Goal: Task Accomplishment & Management: Complete application form

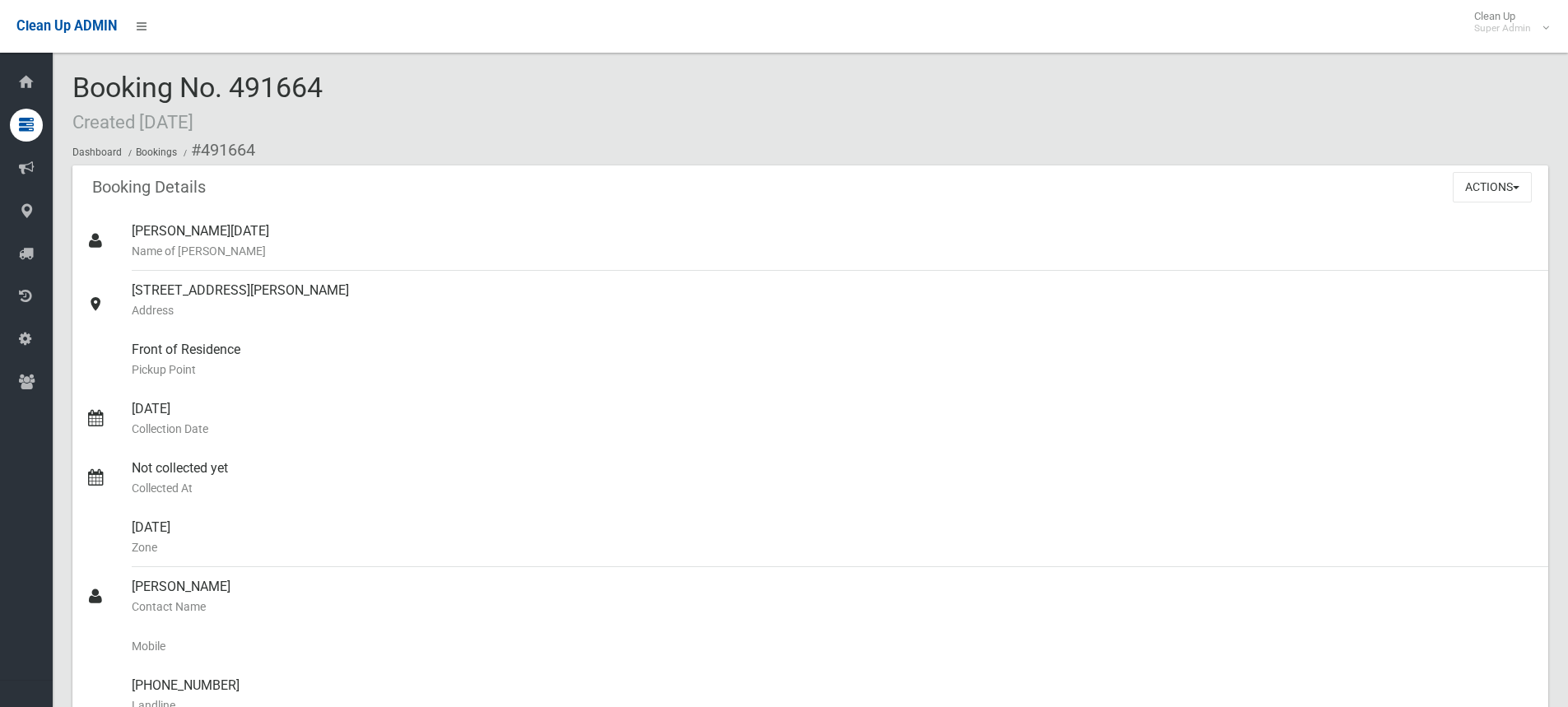
scroll to position [310, 0]
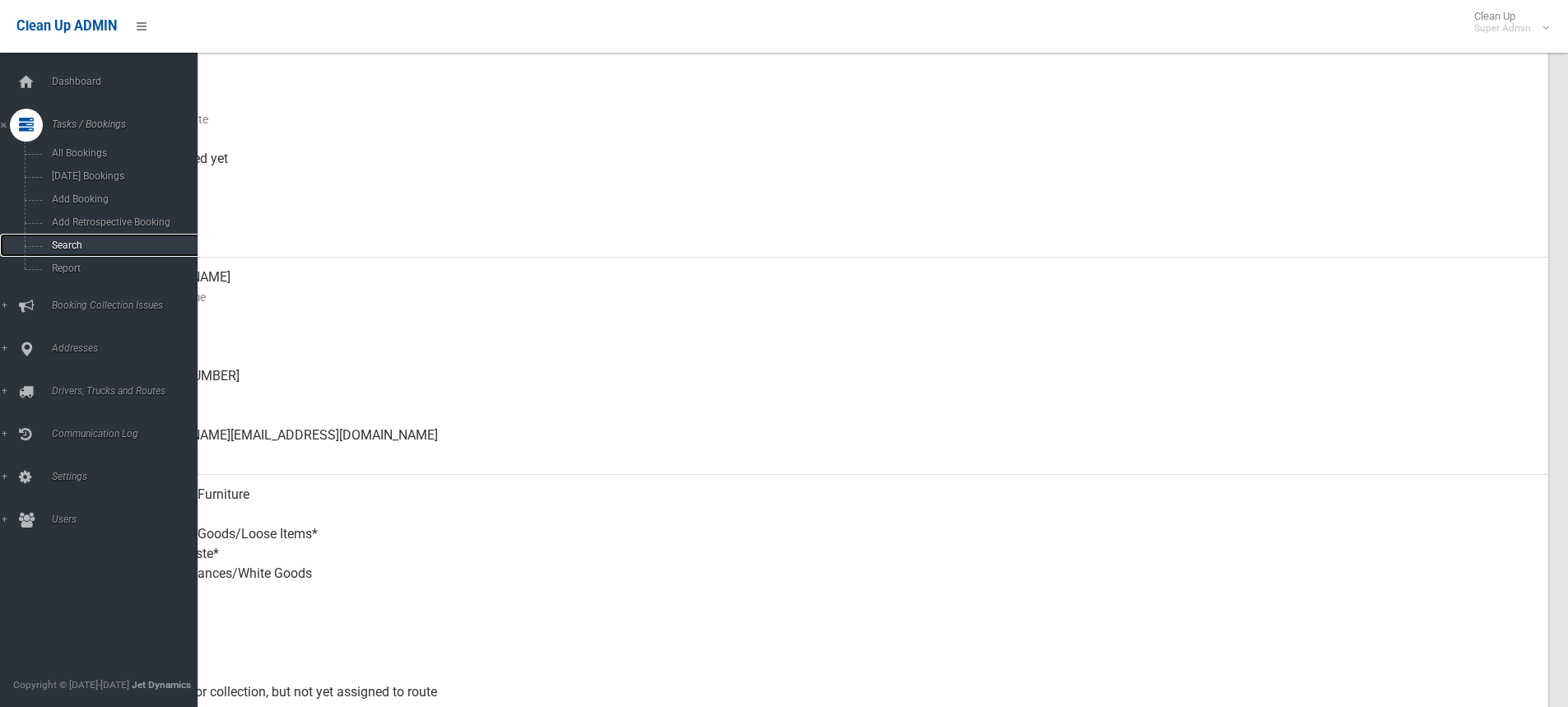
click at [70, 240] on span "Search" at bounding box center [121, 245] width 149 height 11
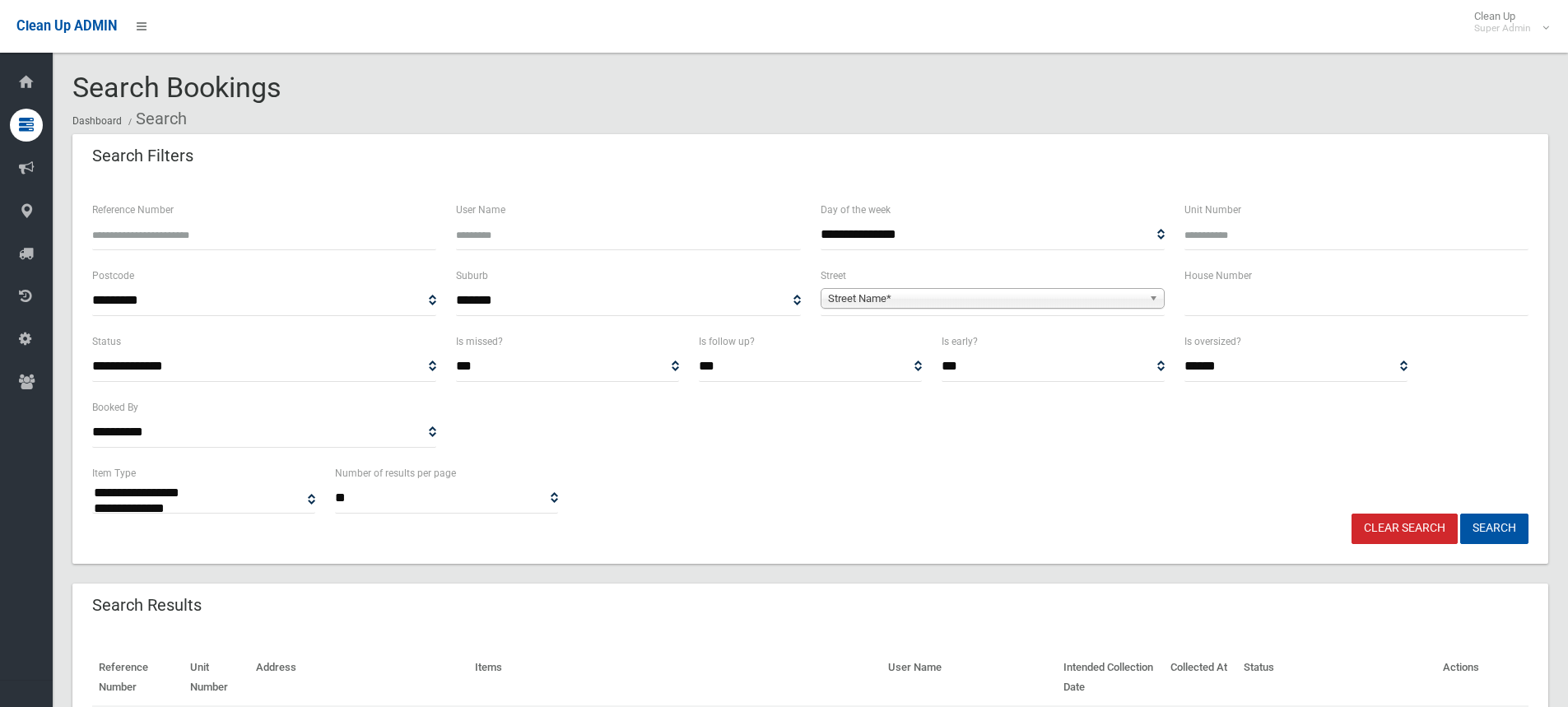
select select
drag, startPoint x: 842, startPoint y: 305, endPoint x: 843, endPoint y: 318, distance: 13.0
click at [842, 306] on span "Street Name*" at bounding box center [985, 298] width 314 height 19
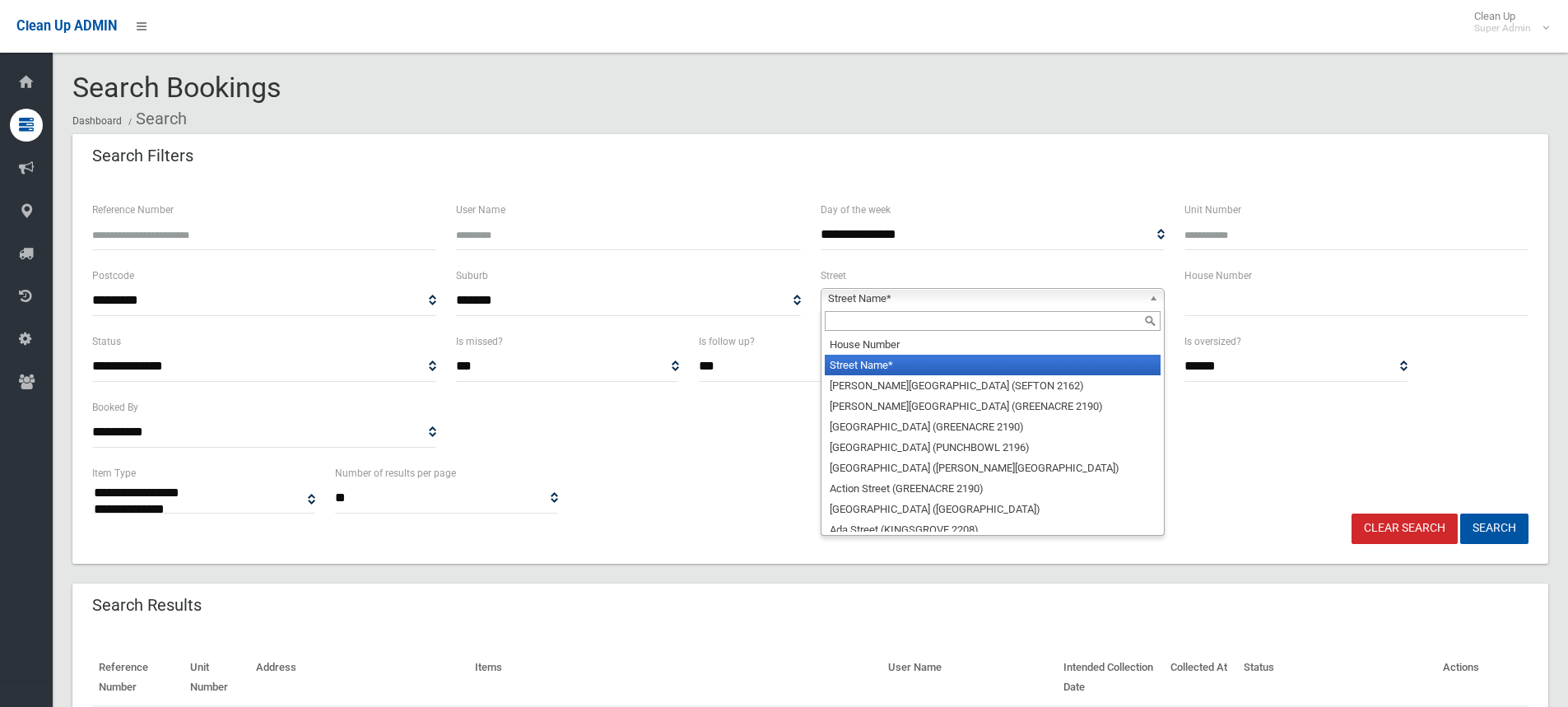
click at [843, 327] on input "text" at bounding box center [993, 320] width 336 height 19
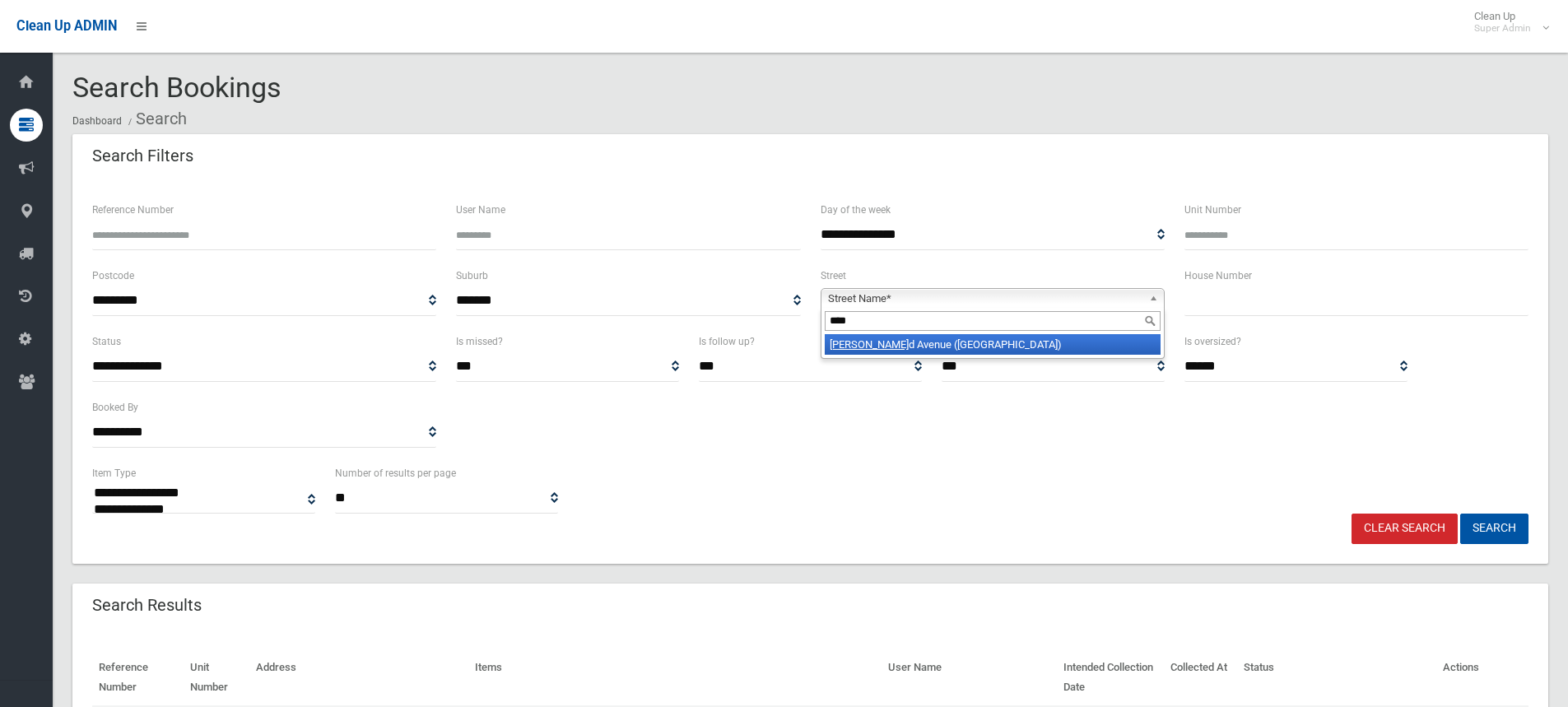
type input "****"
click at [854, 353] on li "Foor d Avenue (HURLSTONE PARK 2193)" at bounding box center [993, 344] width 336 height 20
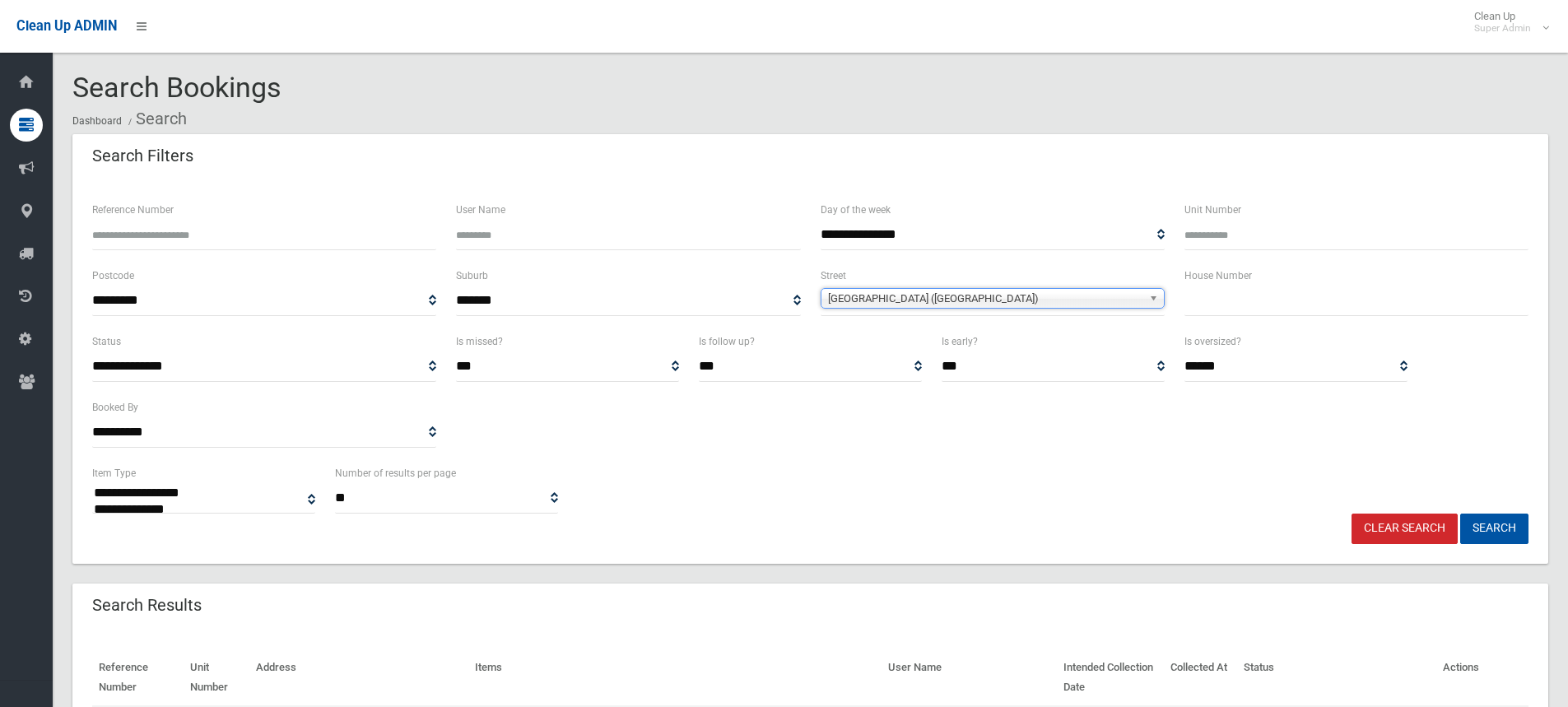
click at [1222, 303] on input "text" at bounding box center [1356, 301] width 344 height 31
type input "**"
click at [1484, 529] on button "Search" at bounding box center [1494, 529] width 69 height 31
select select
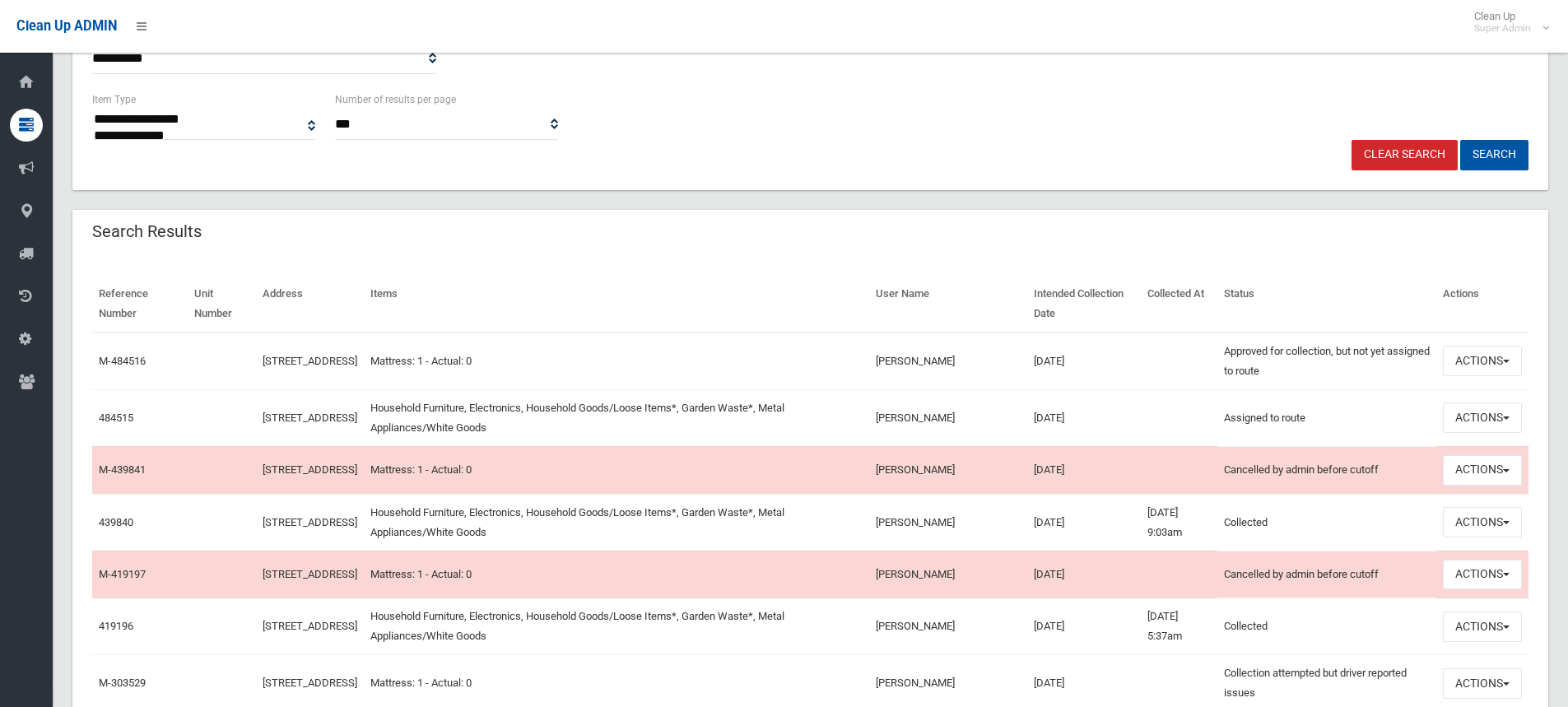
scroll to position [412, 0]
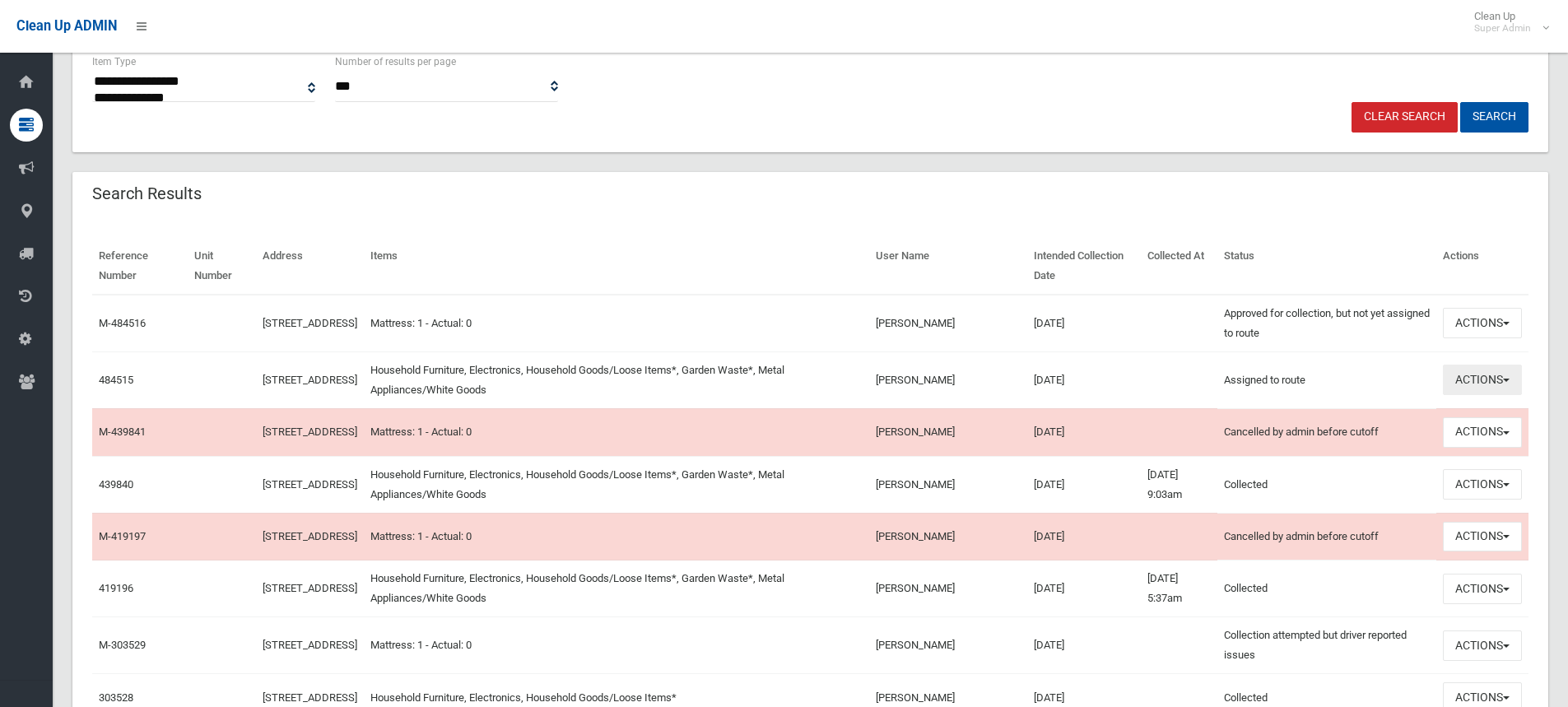
click at [1460, 377] on button "Actions" at bounding box center [1482, 379] width 79 height 31
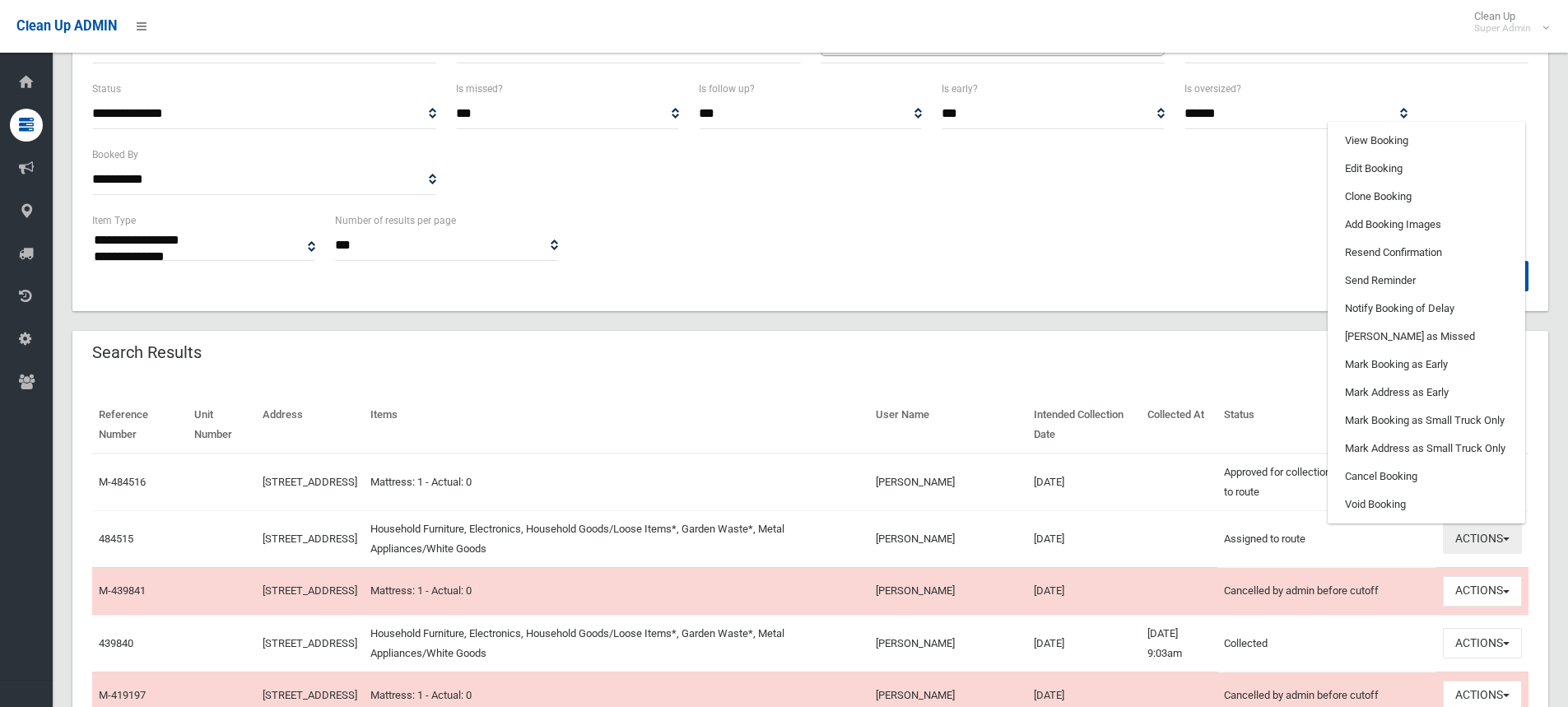
scroll to position [247, 0]
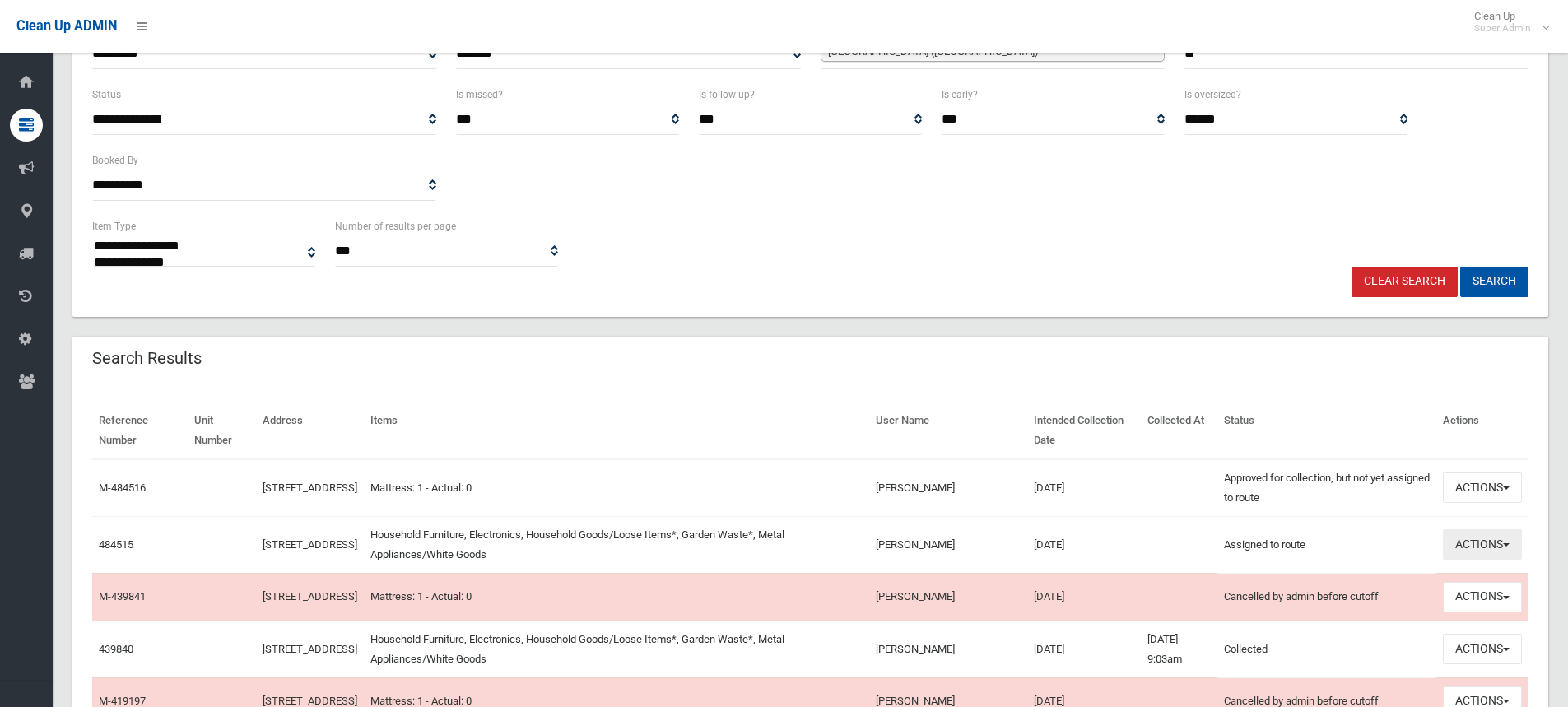
click at [1476, 545] on button "Actions" at bounding box center [1482, 544] width 79 height 31
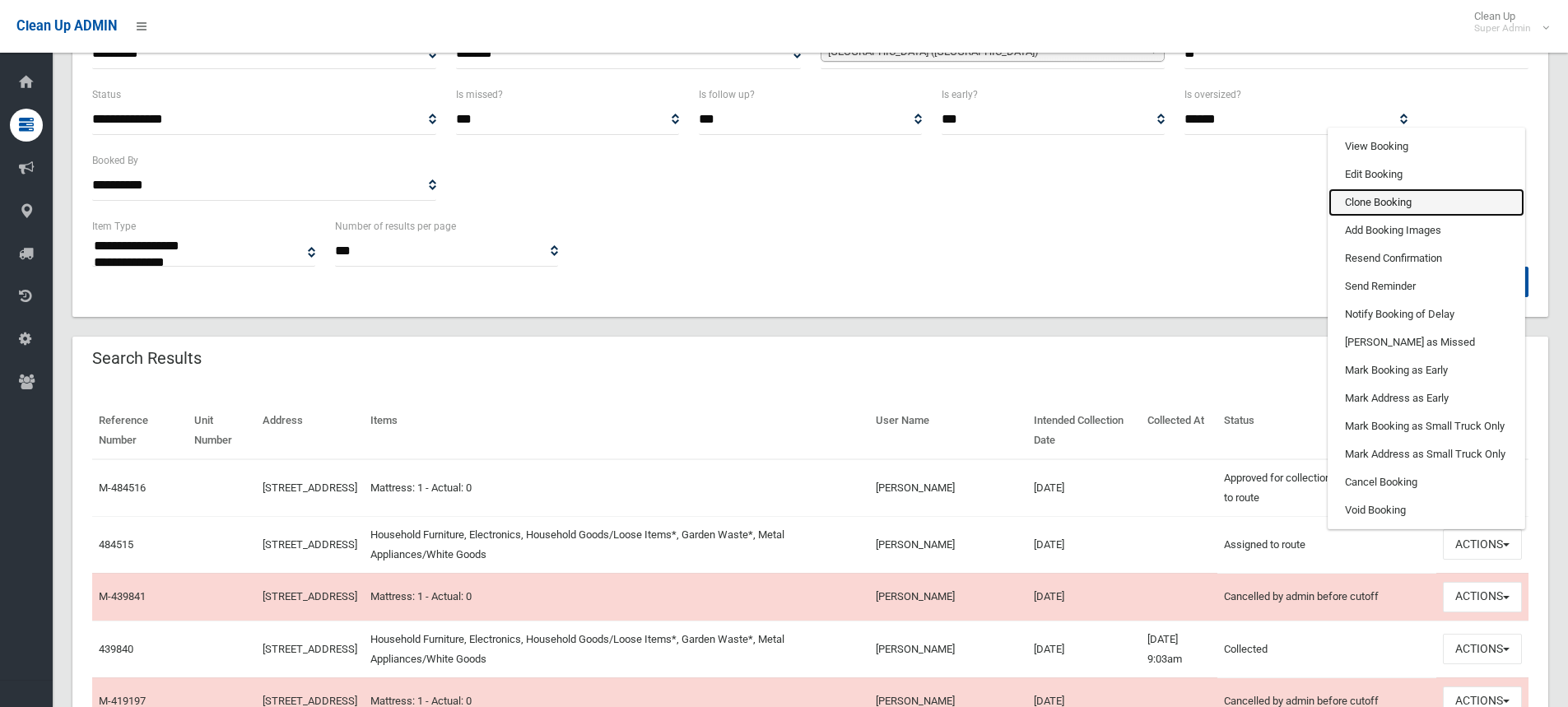
click at [1377, 196] on link "Clone Booking" at bounding box center [1425, 203] width 196 height 28
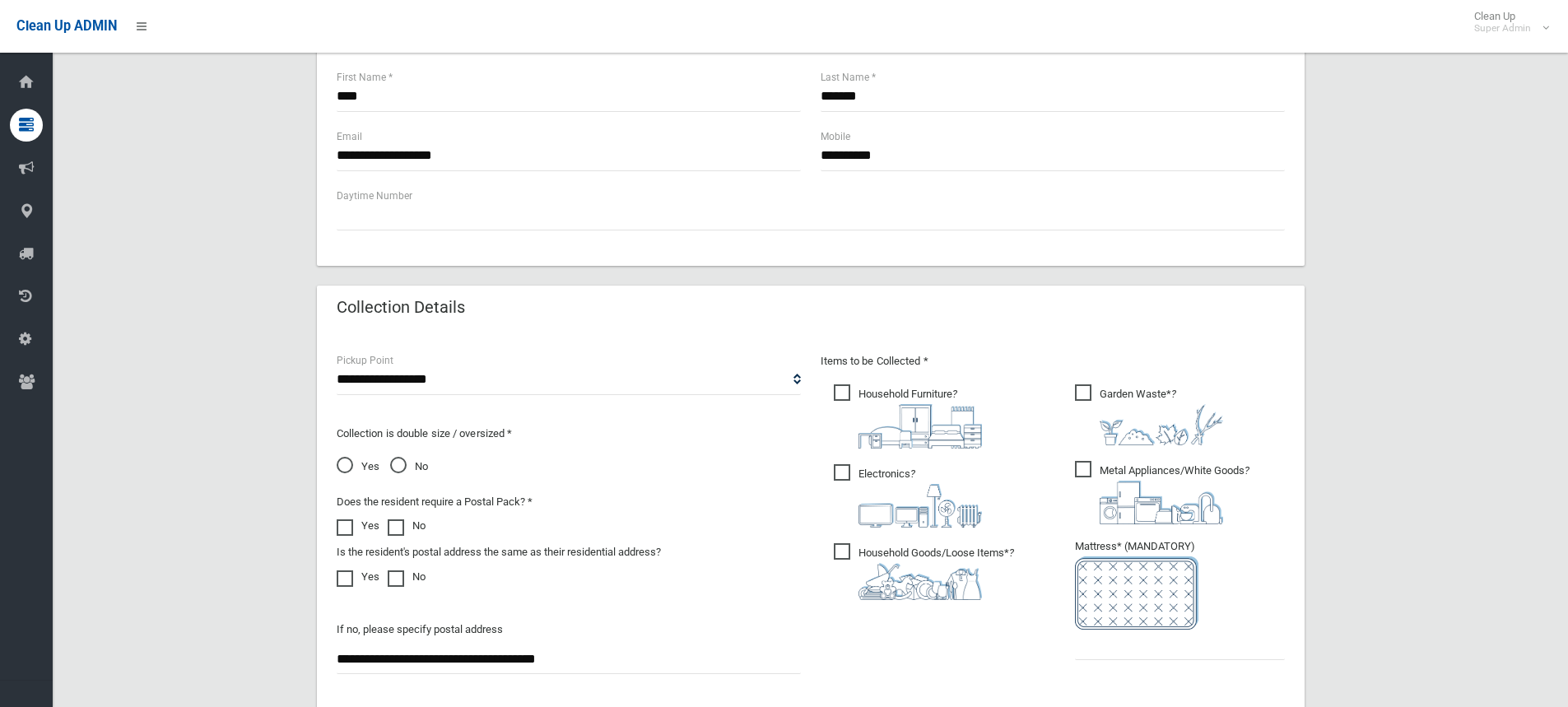
scroll to position [659, 0]
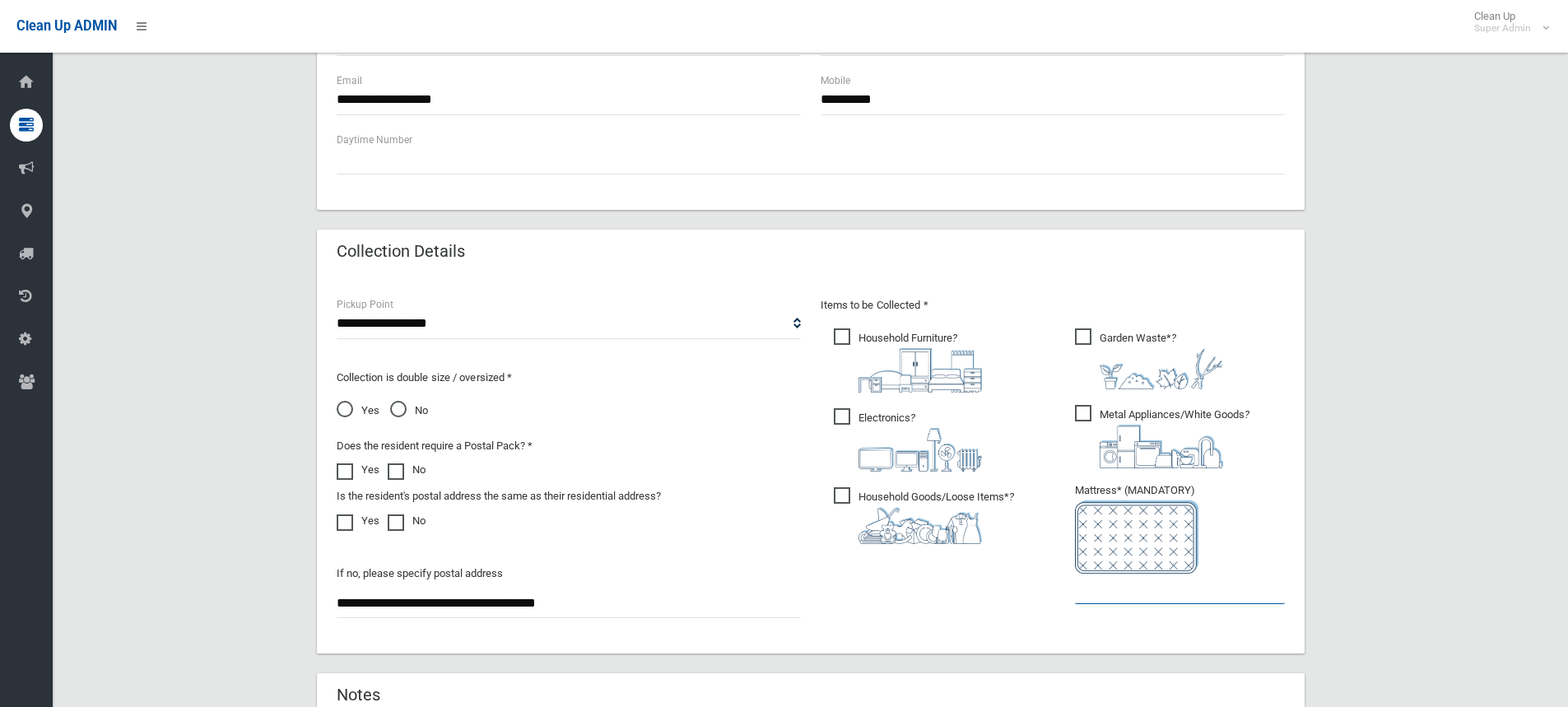
click at [1117, 598] on input "text" at bounding box center [1179, 589] width 209 height 31
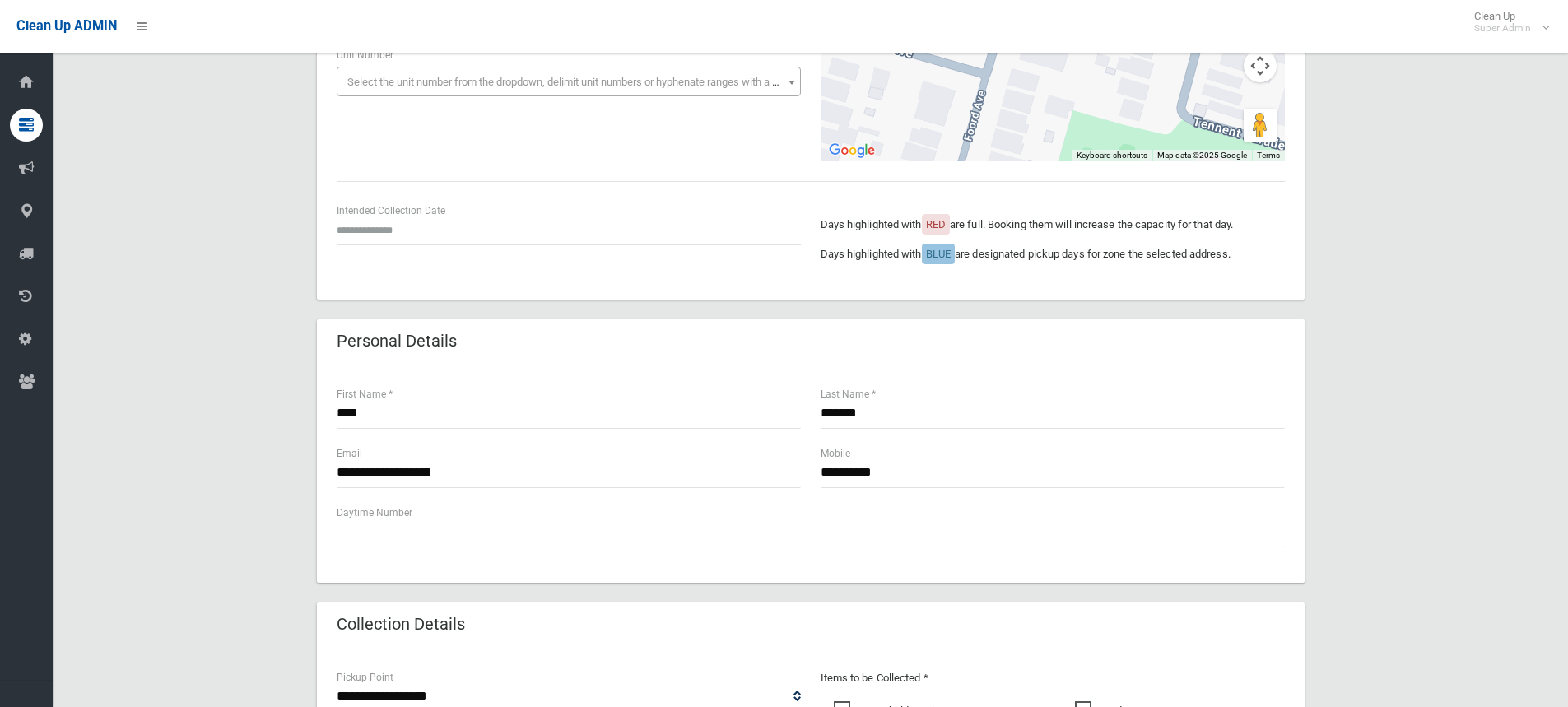
scroll to position [165, 0]
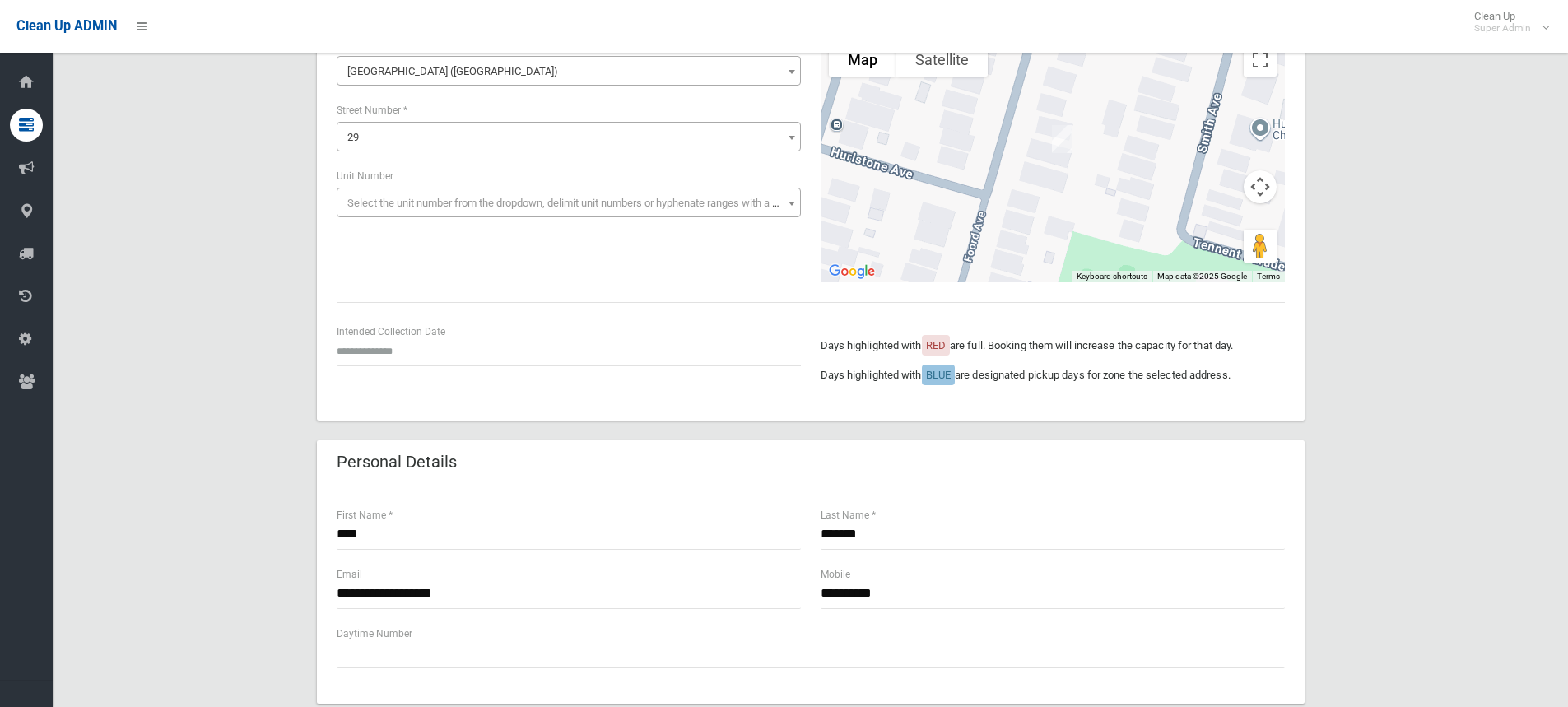
type input "*"
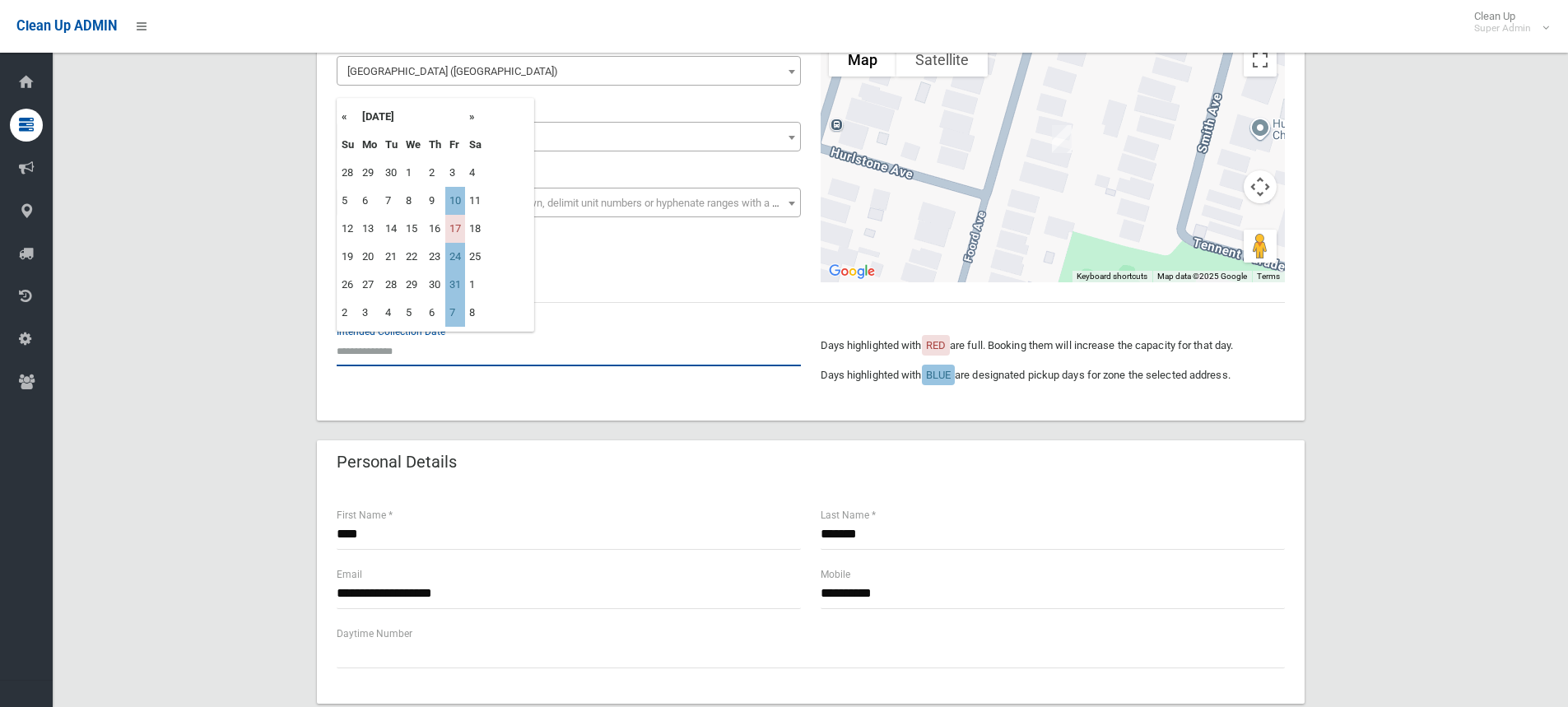
click at [424, 353] on input "text" at bounding box center [568, 351] width 464 height 31
click at [473, 119] on th "»" at bounding box center [474, 117] width 20 height 28
click at [454, 201] on td "7" at bounding box center [455, 201] width 19 height 28
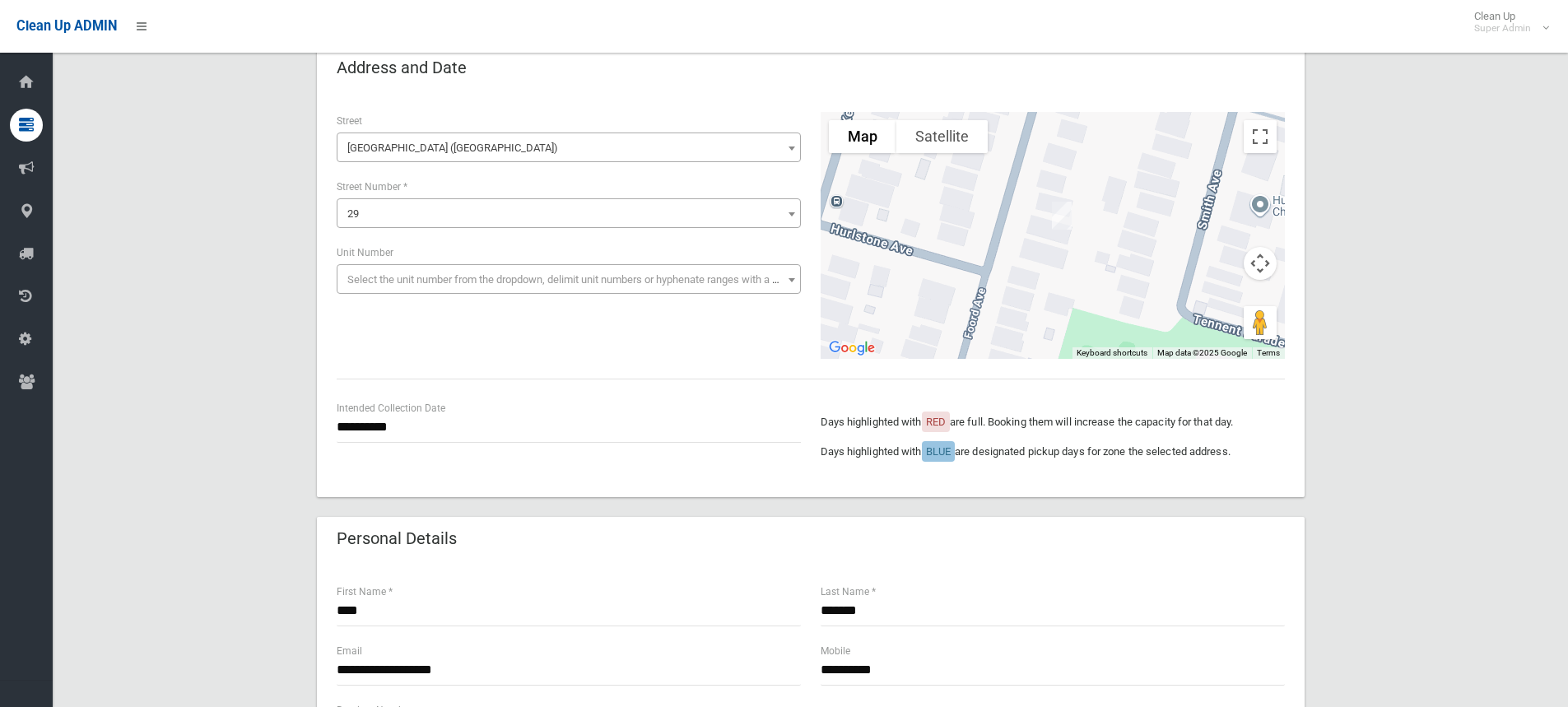
scroll to position [83, 0]
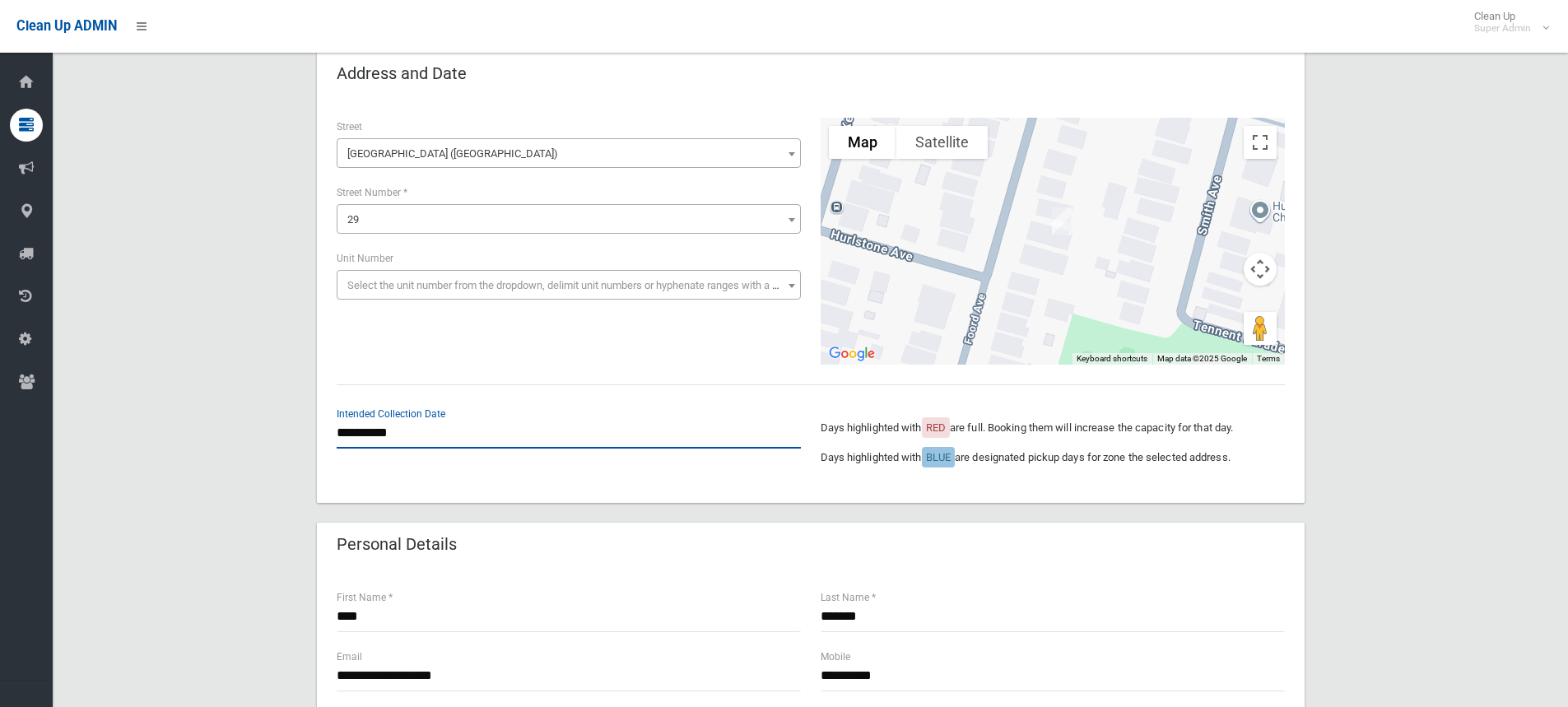
click at [411, 442] on input "**********" at bounding box center [568, 433] width 464 height 31
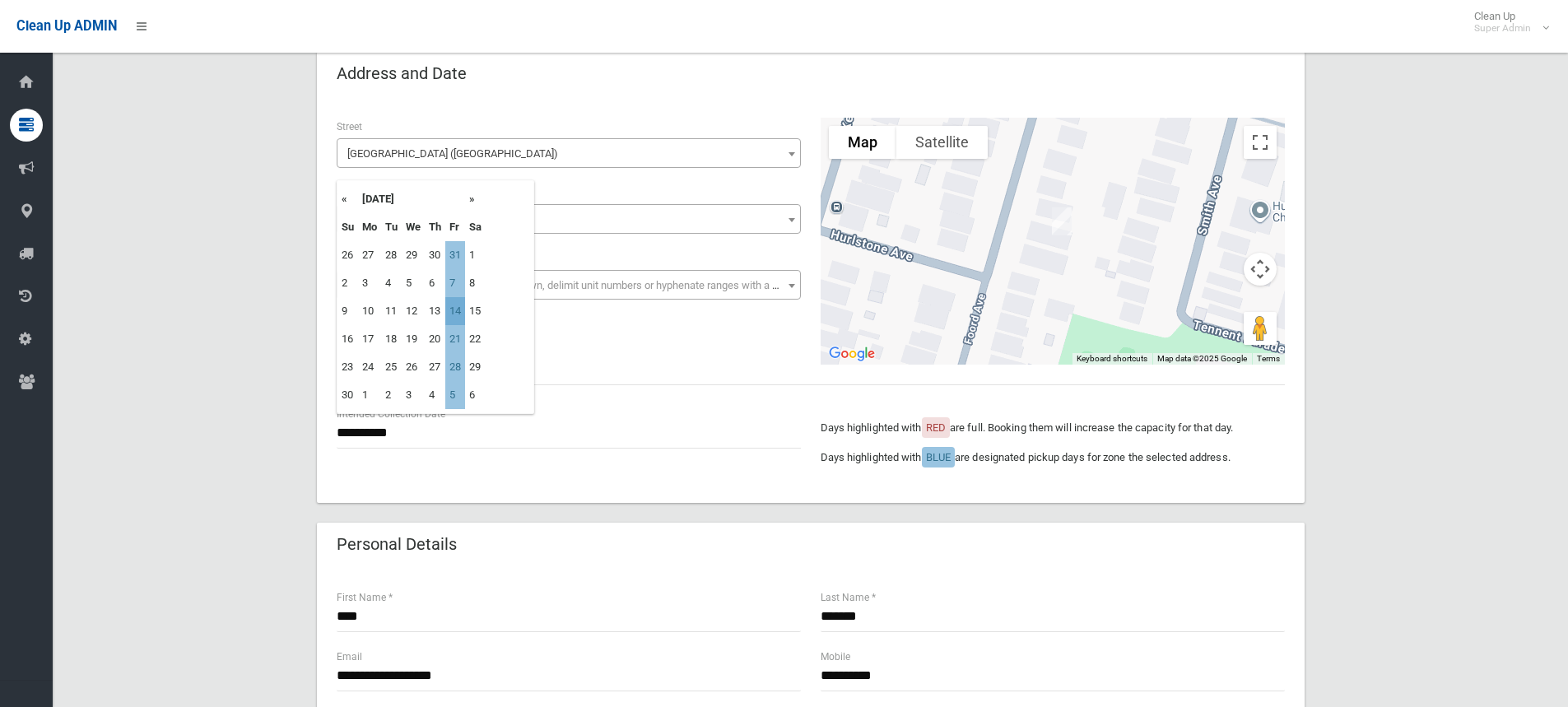
click at [458, 311] on td "14" at bounding box center [455, 312] width 19 height 28
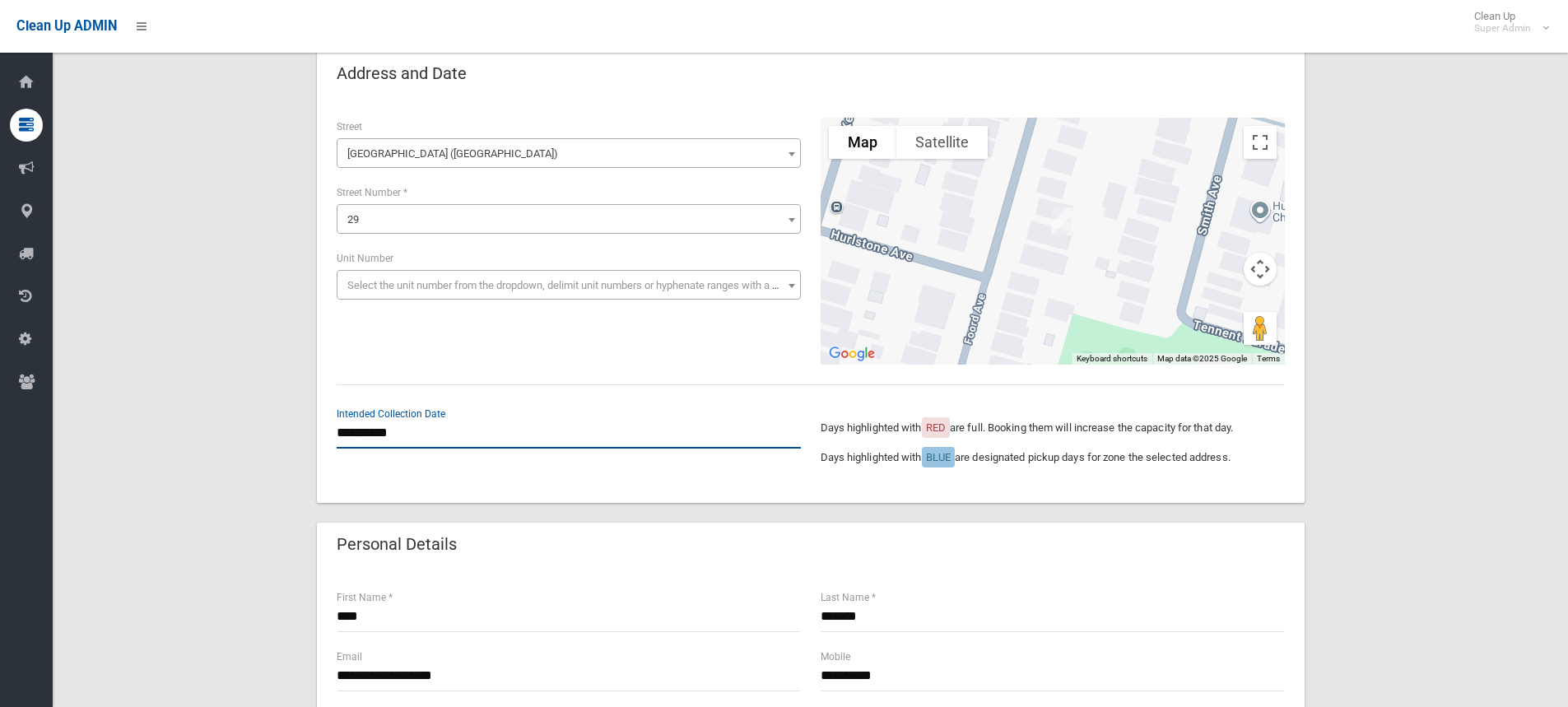
click at [410, 447] on input "**********" at bounding box center [568, 433] width 464 height 31
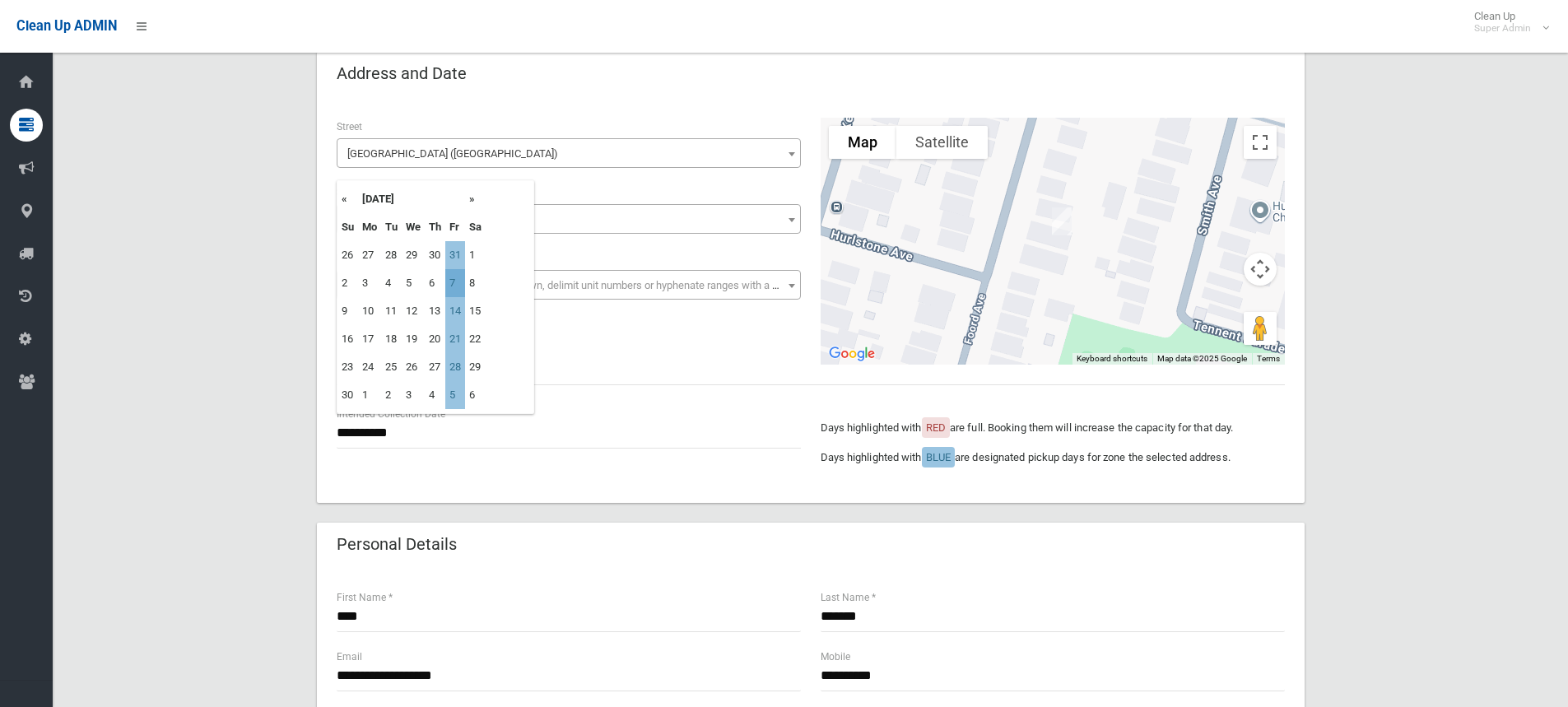
click at [454, 283] on td "7" at bounding box center [455, 284] width 19 height 28
type input "**********"
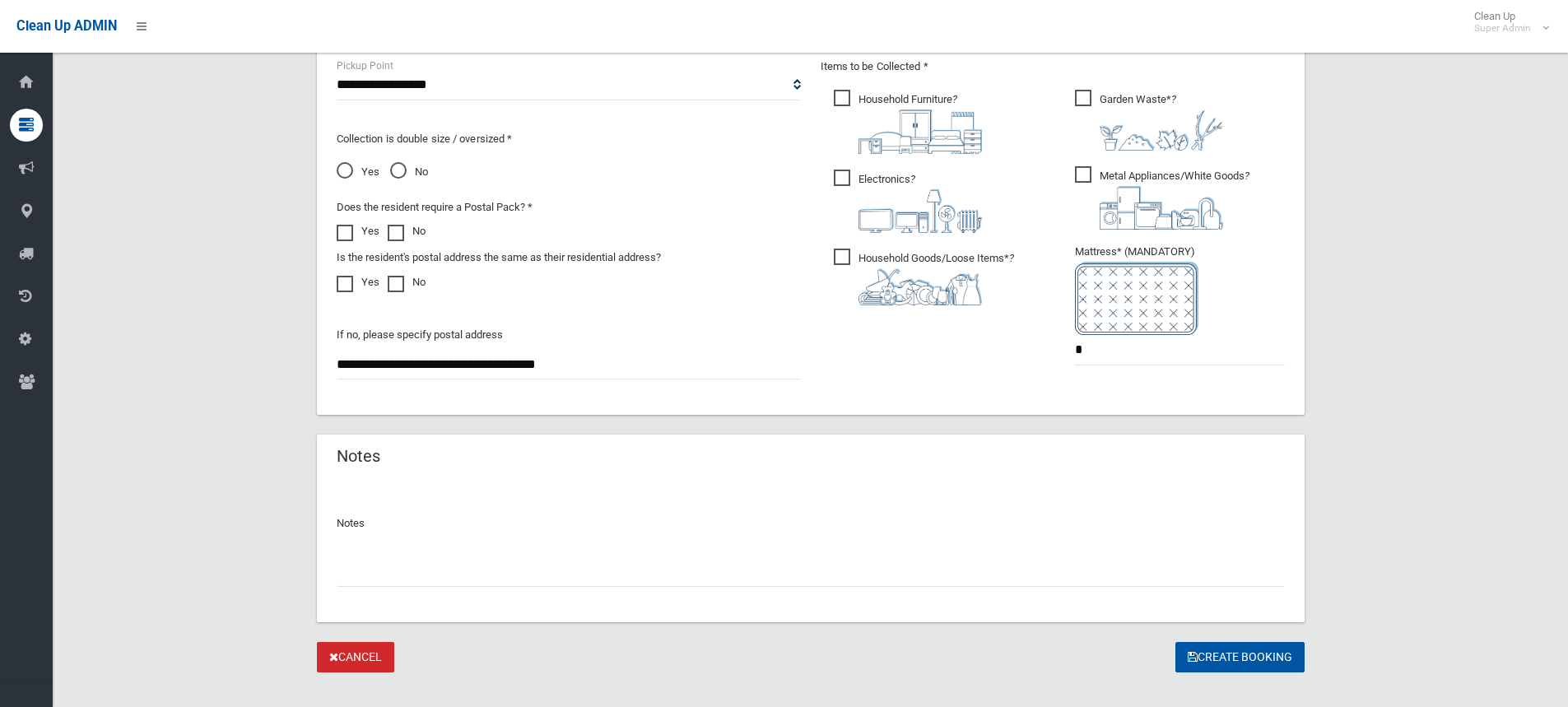
scroll to position [906, 0]
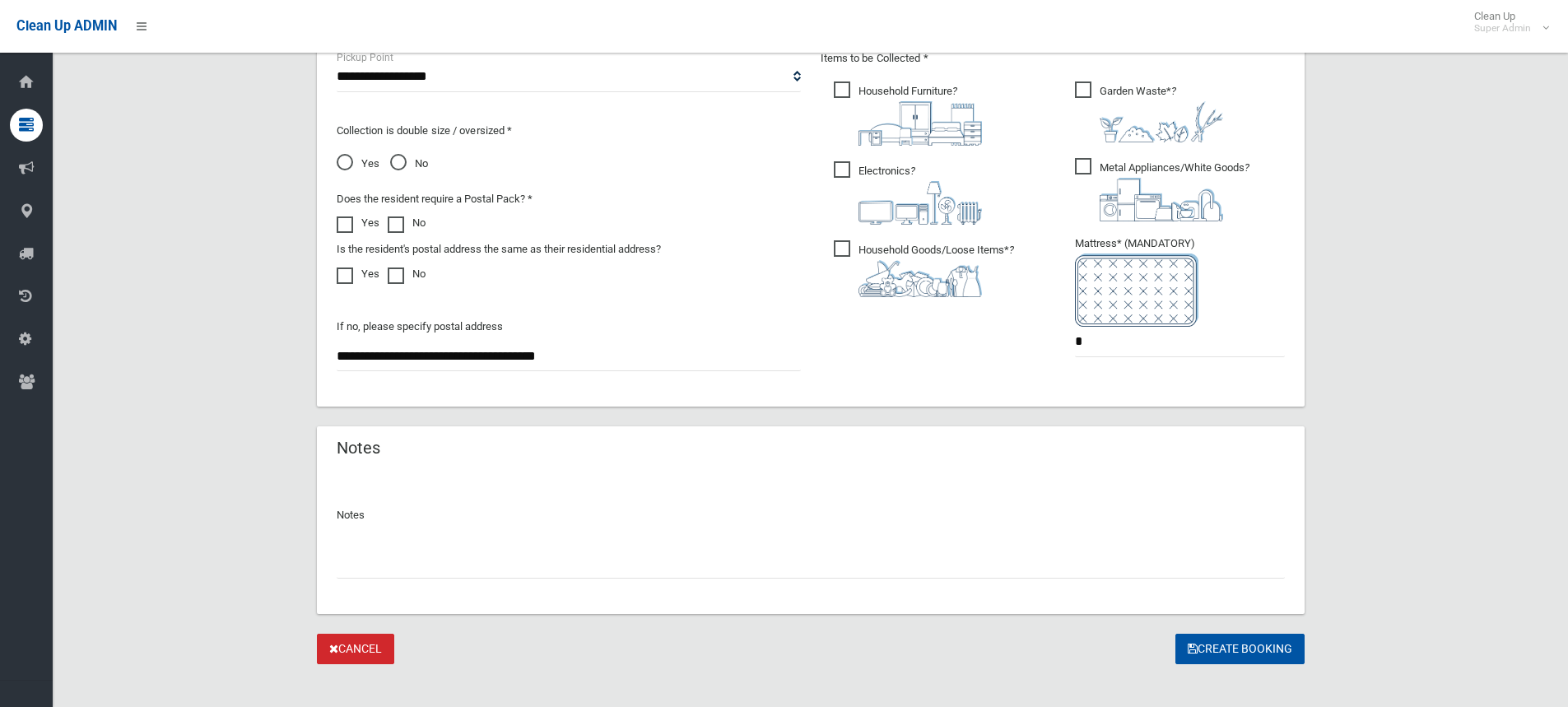
click at [523, 550] on input "text" at bounding box center [810, 563] width 948 height 31
type input "**********"
click at [1249, 646] on button "Create Booking" at bounding box center [1239, 649] width 129 height 31
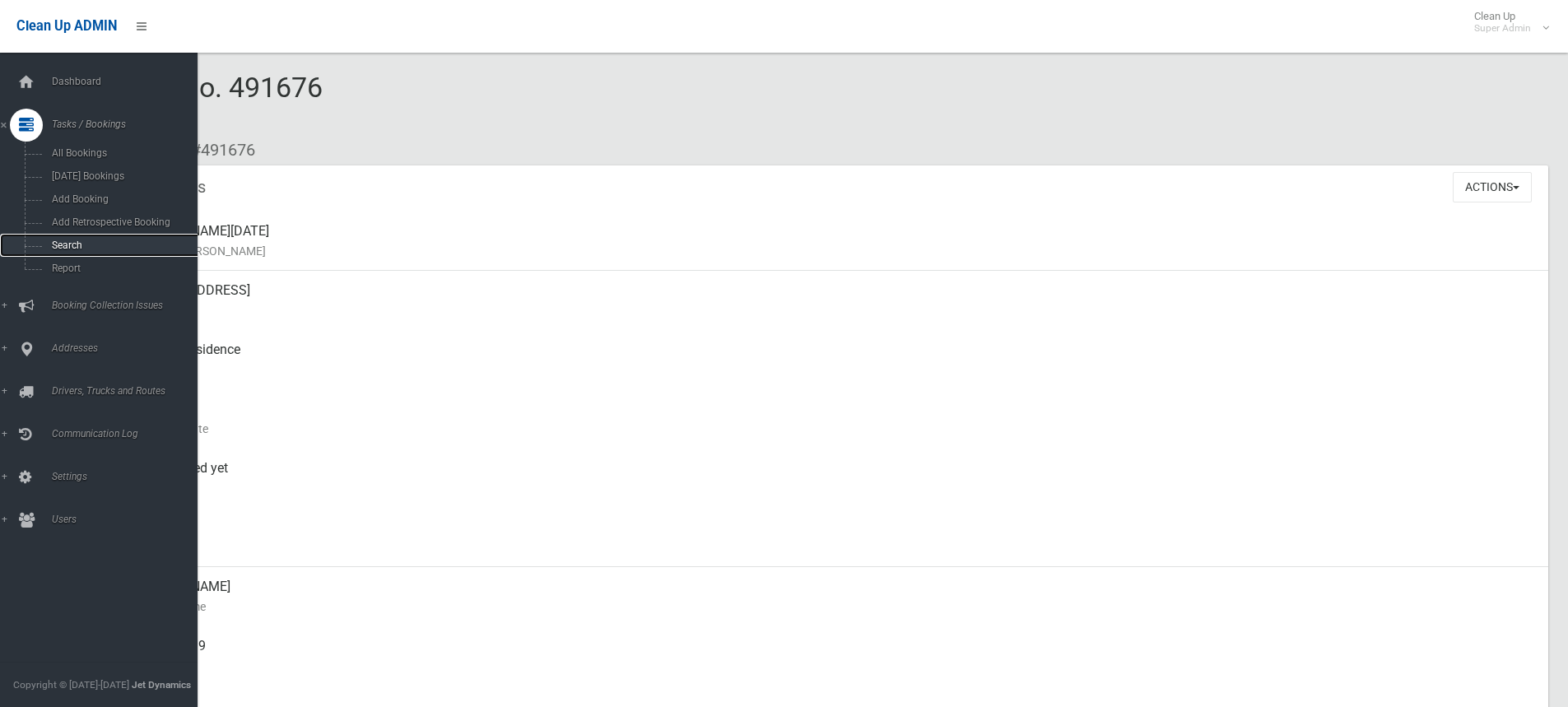
click at [75, 246] on span "Search" at bounding box center [121, 245] width 149 height 11
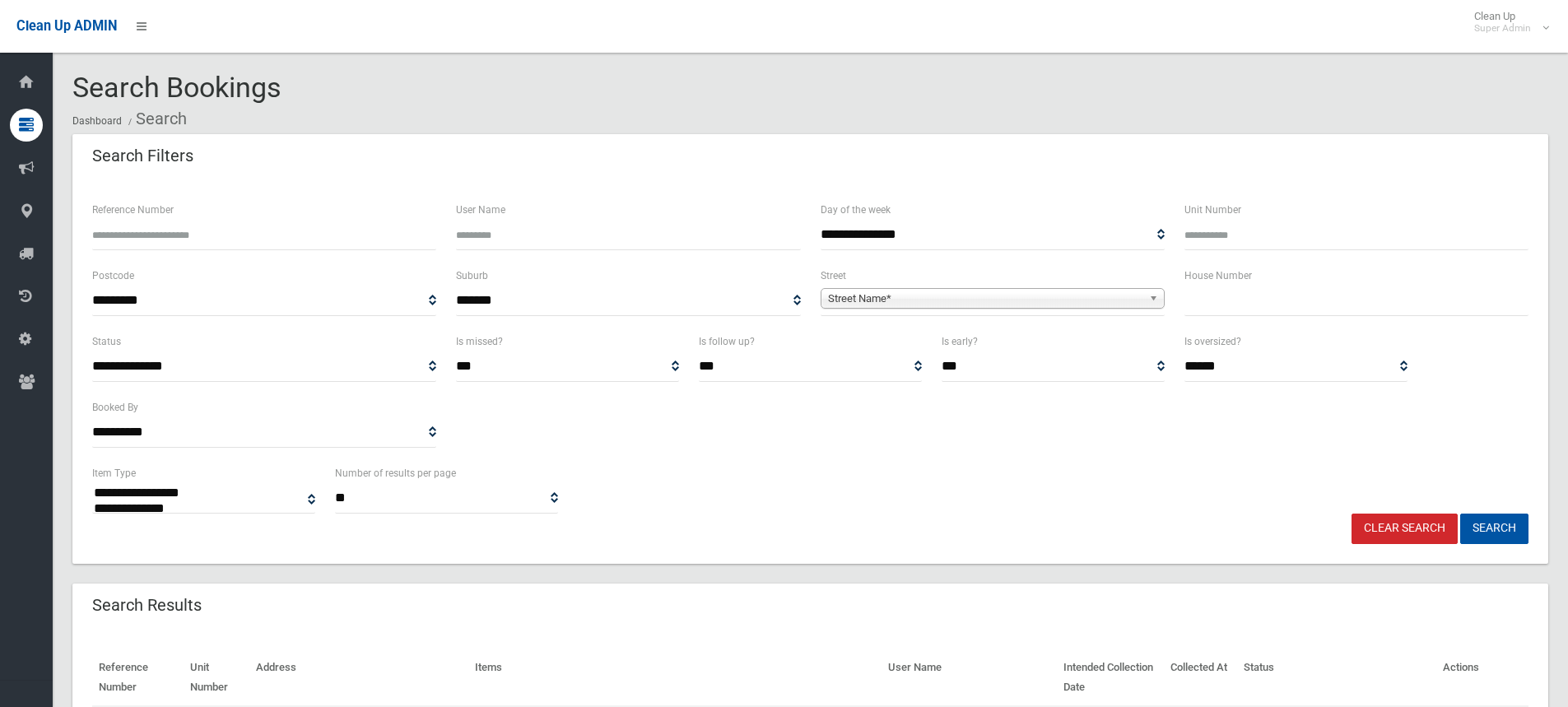
select select
click at [1229, 305] on input "text" at bounding box center [1356, 301] width 344 height 31
type input "**"
drag, startPoint x: 832, startPoint y: 297, endPoint x: 849, endPoint y: 316, distance: 25.5
click at [837, 301] on span "Street Name*" at bounding box center [985, 298] width 314 height 19
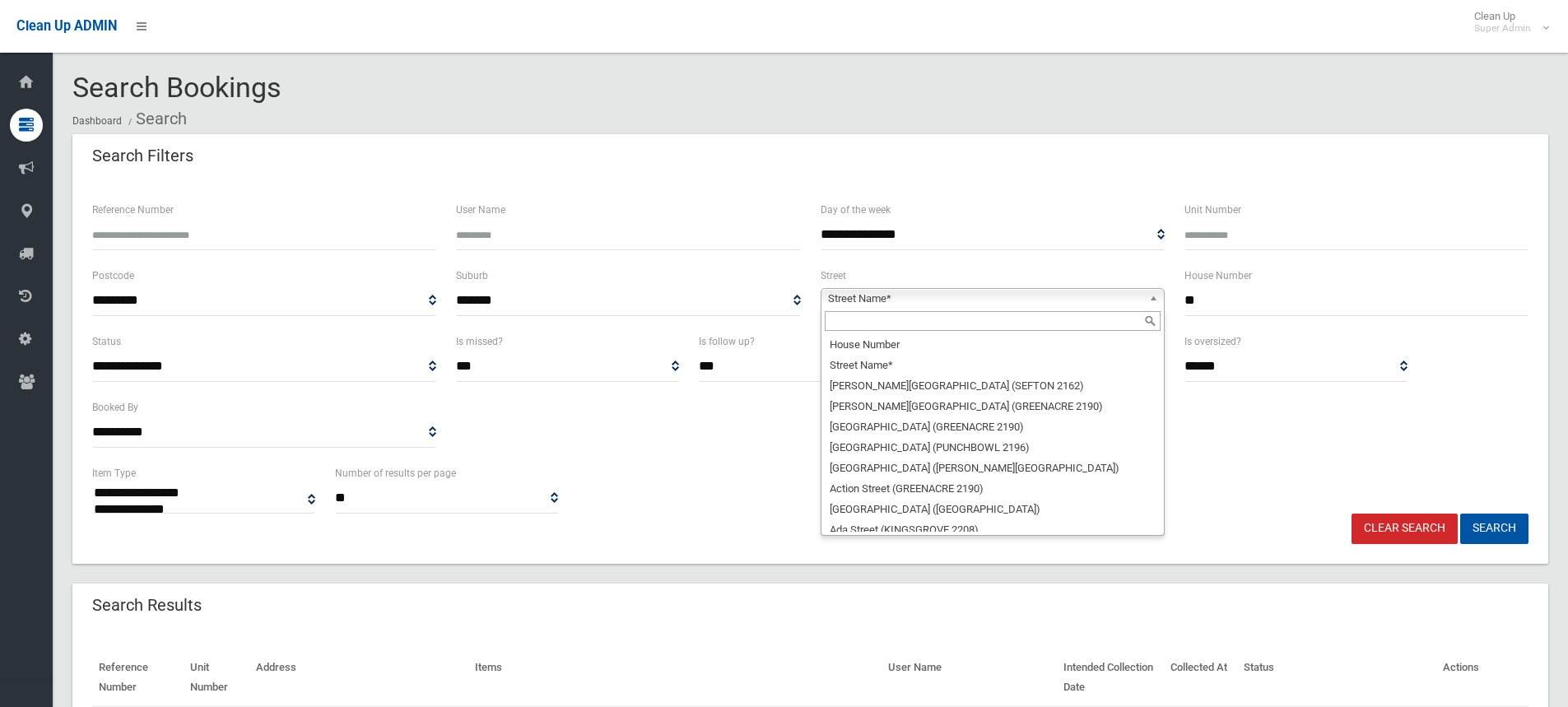
click at [858, 326] on input "text" at bounding box center [993, 320] width 336 height 19
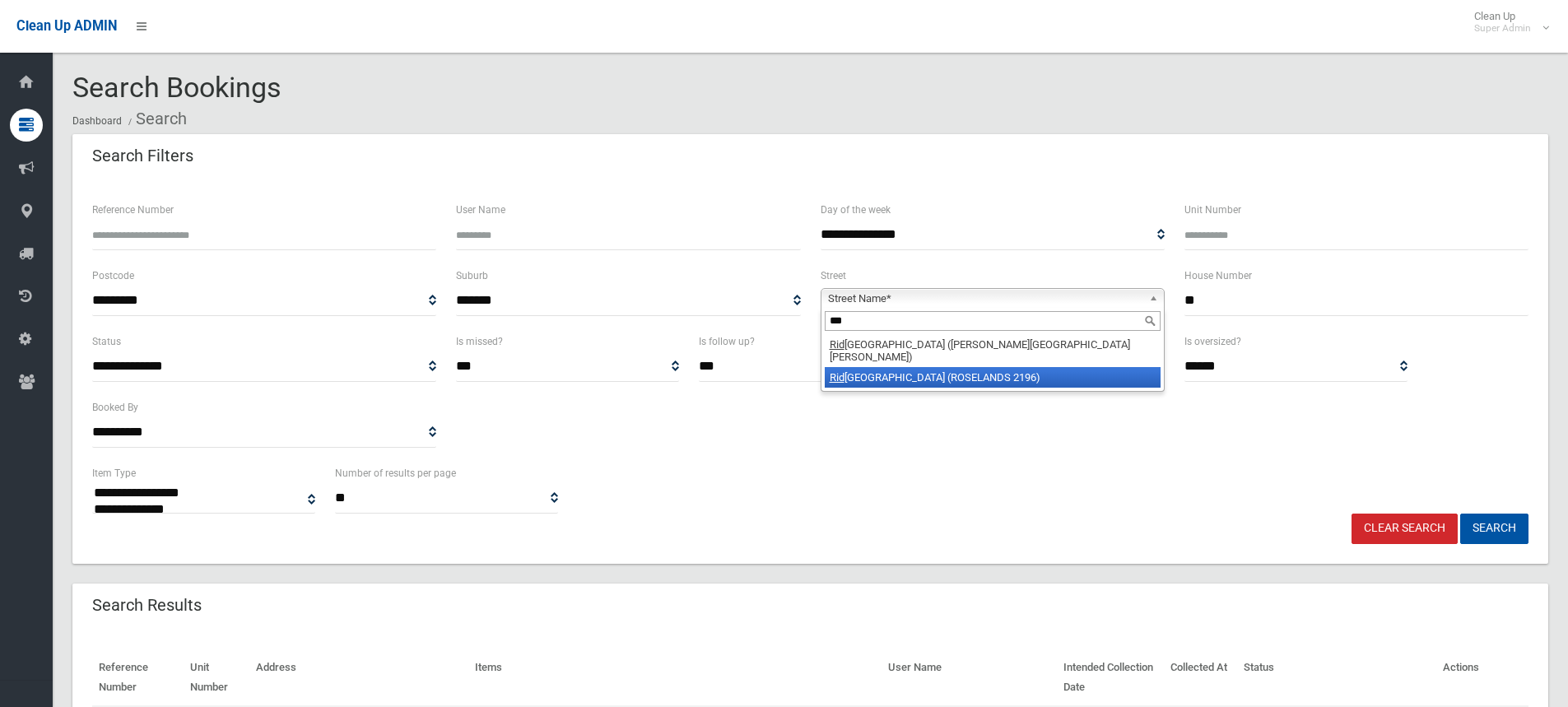
type input "***"
click at [888, 372] on li "Rid gewell Street (ROSELANDS 2196)" at bounding box center [993, 377] width 336 height 20
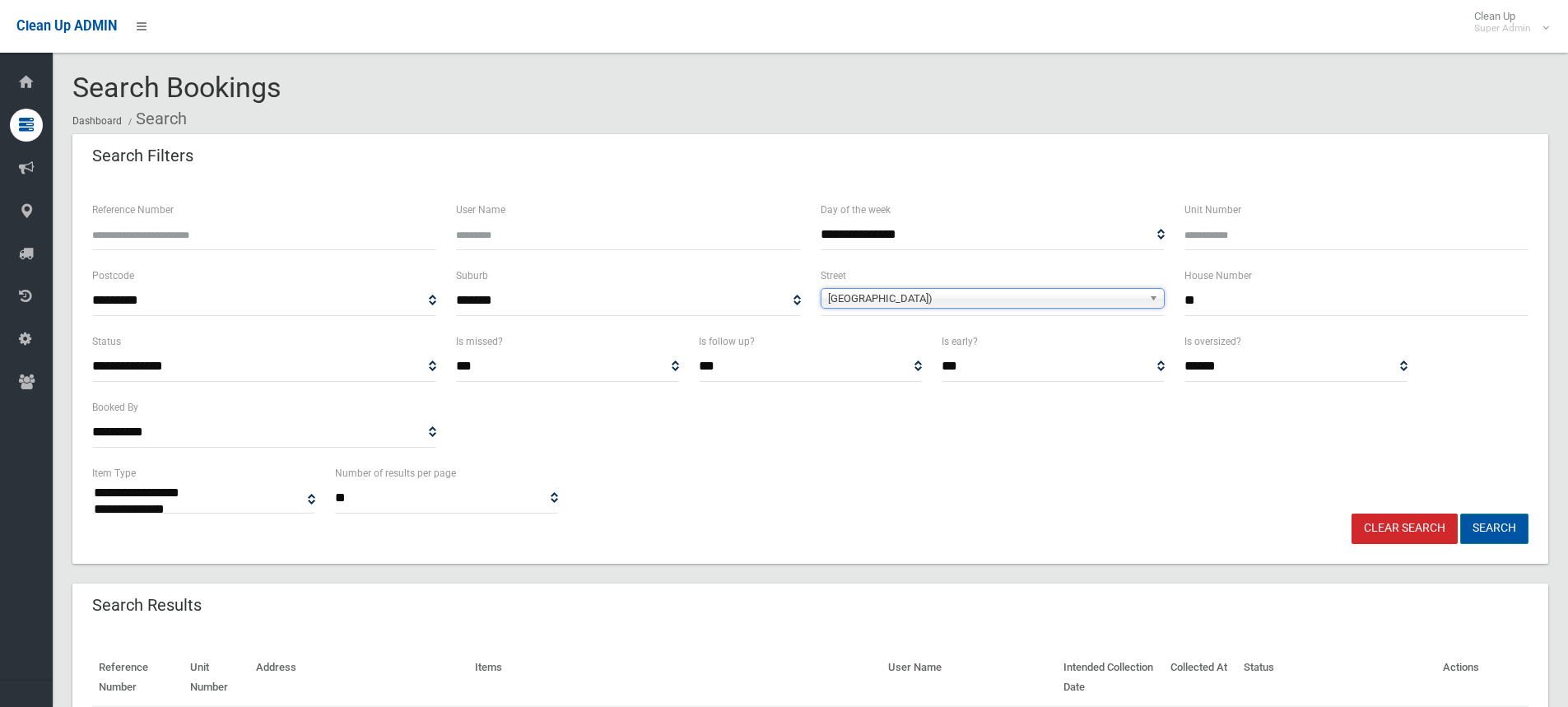
click at [1489, 537] on button "Search" at bounding box center [1494, 529] width 69 height 31
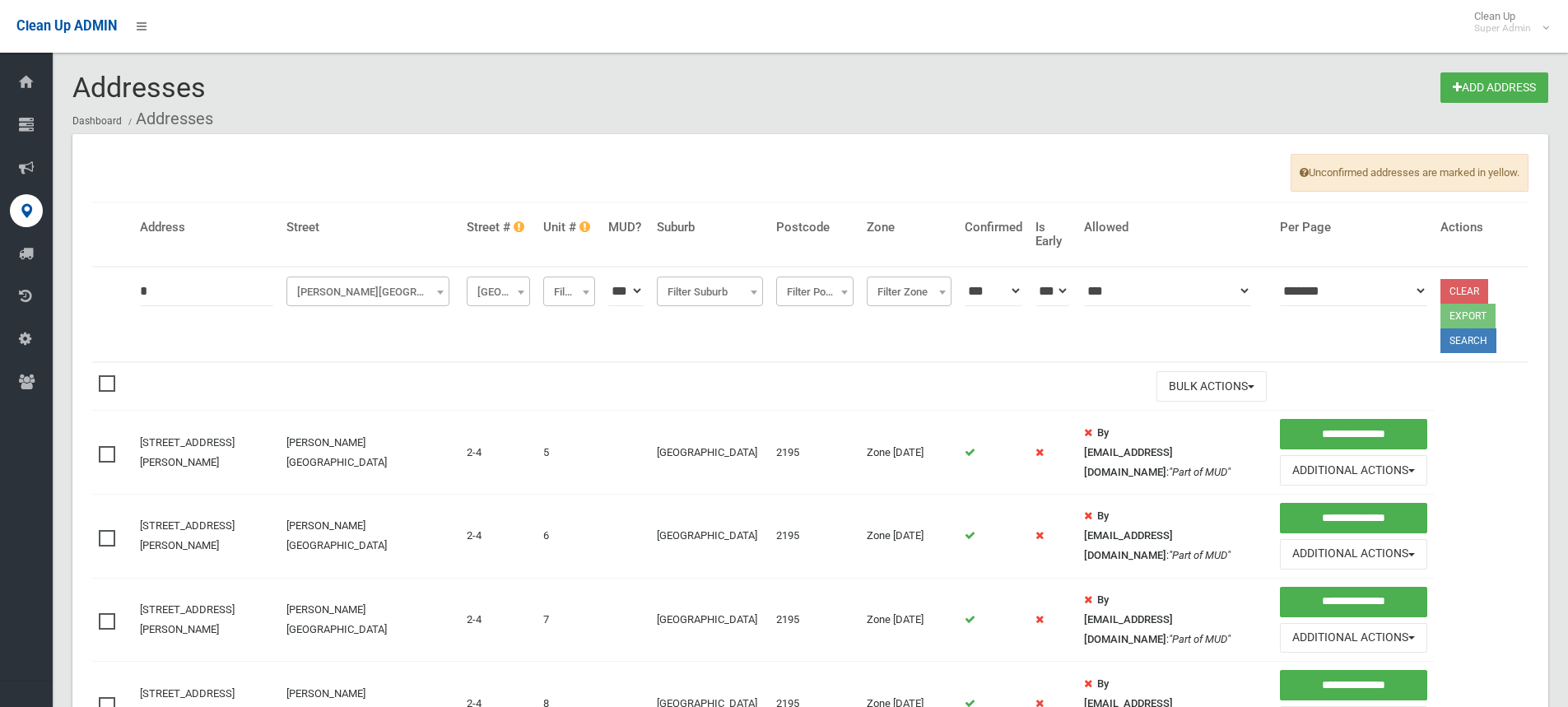
drag, startPoint x: 187, startPoint y: 293, endPoint x: 83, endPoint y: 290, distance: 104.0
type input "**"
click at [293, 304] on span "[PERSON_NAME][GEOGRAPHIC_DATA] ([GEOGRAPHIC_DATA])" at bounding box center [368, 292] width 156 height 23
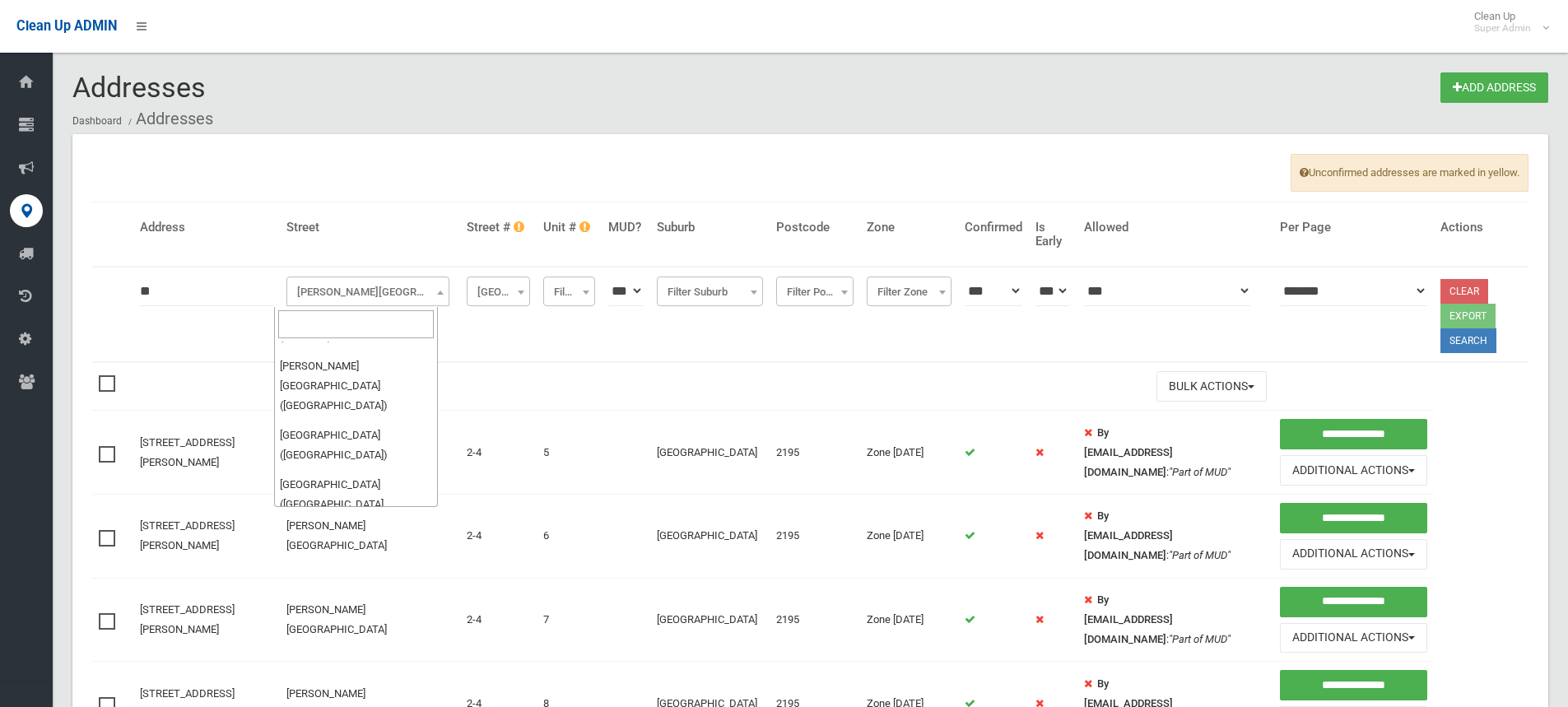
click at [297, 324] on input "search" at bounding box center [355, 325] width 156 height 28
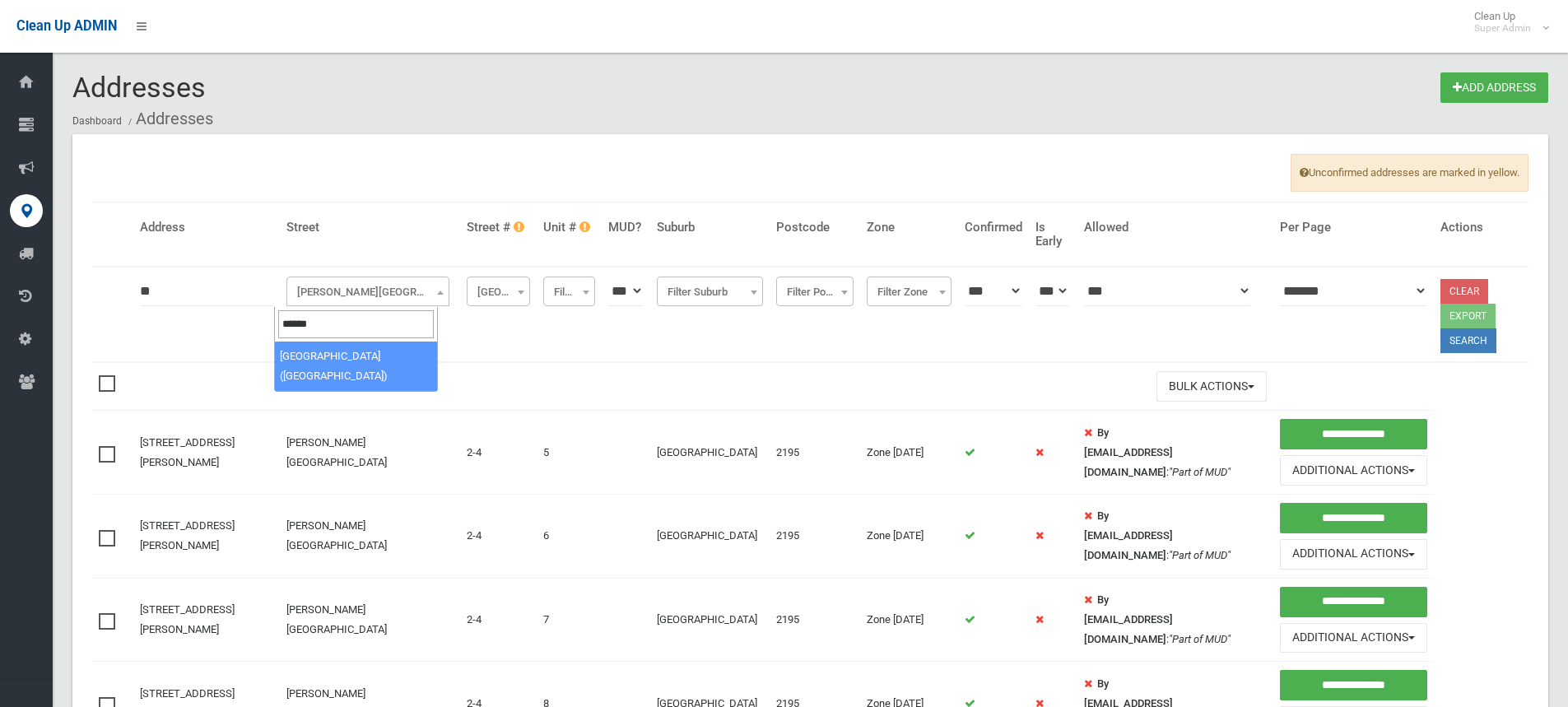
type input "******"
select select "***"
click at [1440, 328] on button "Search" at bounding box center [1469, 341] width 56 height 25
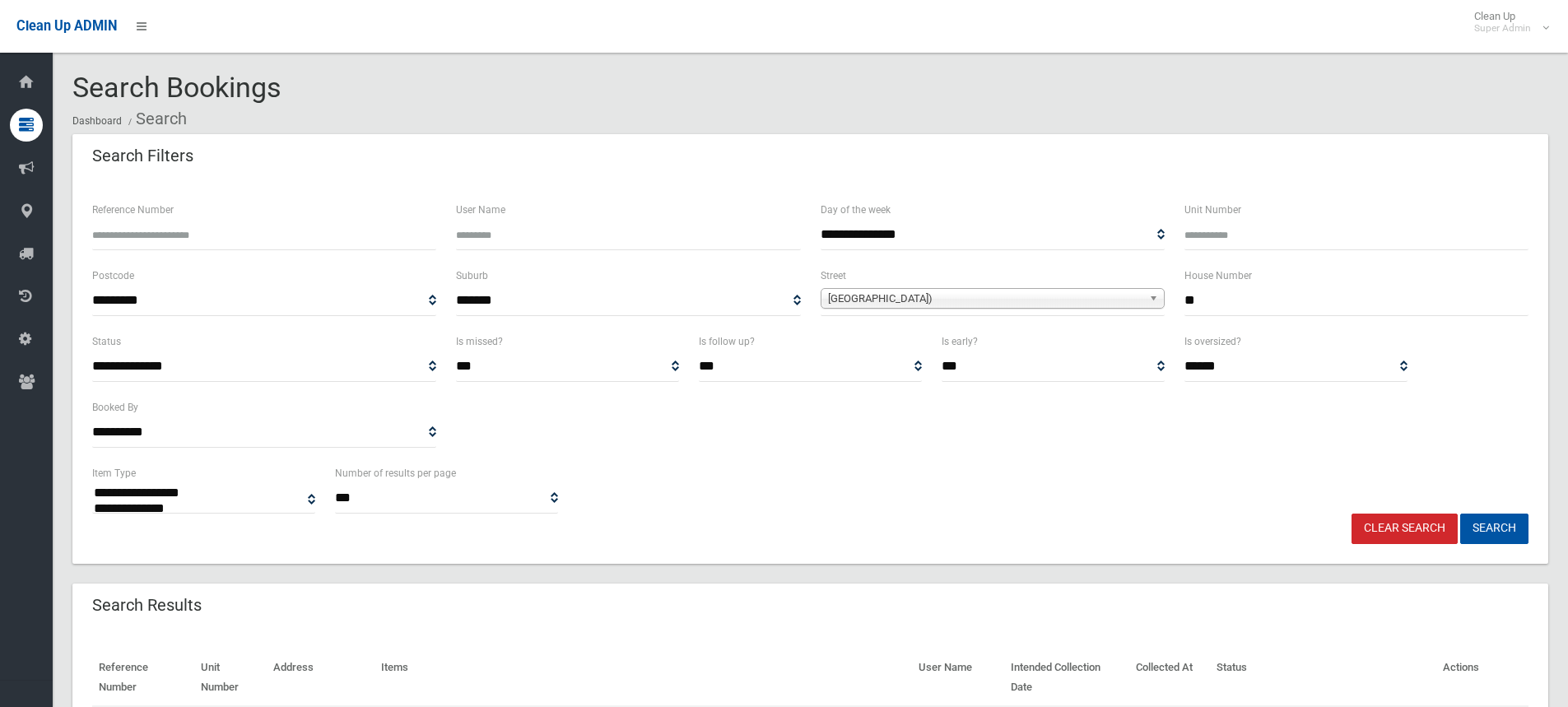
select select
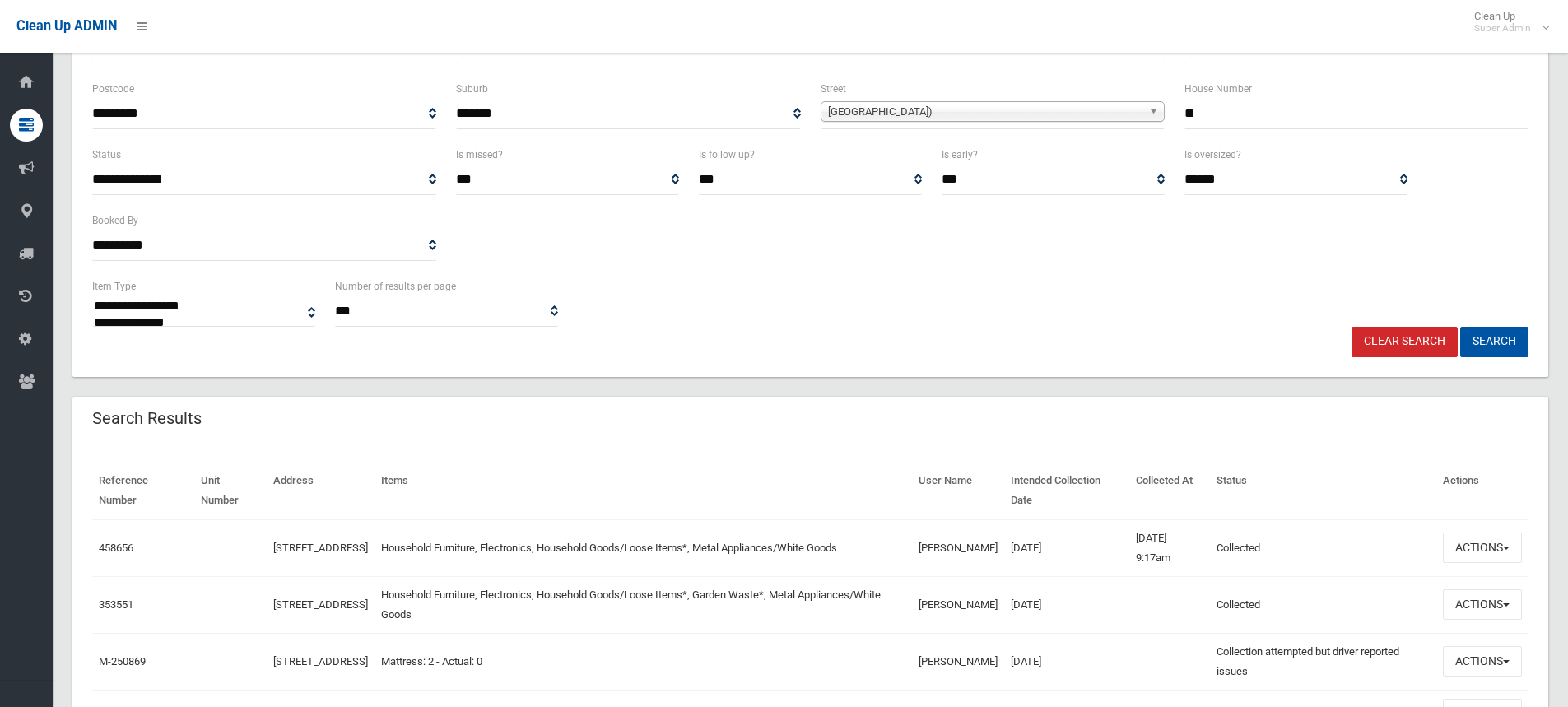
scroll to position [412, 0]
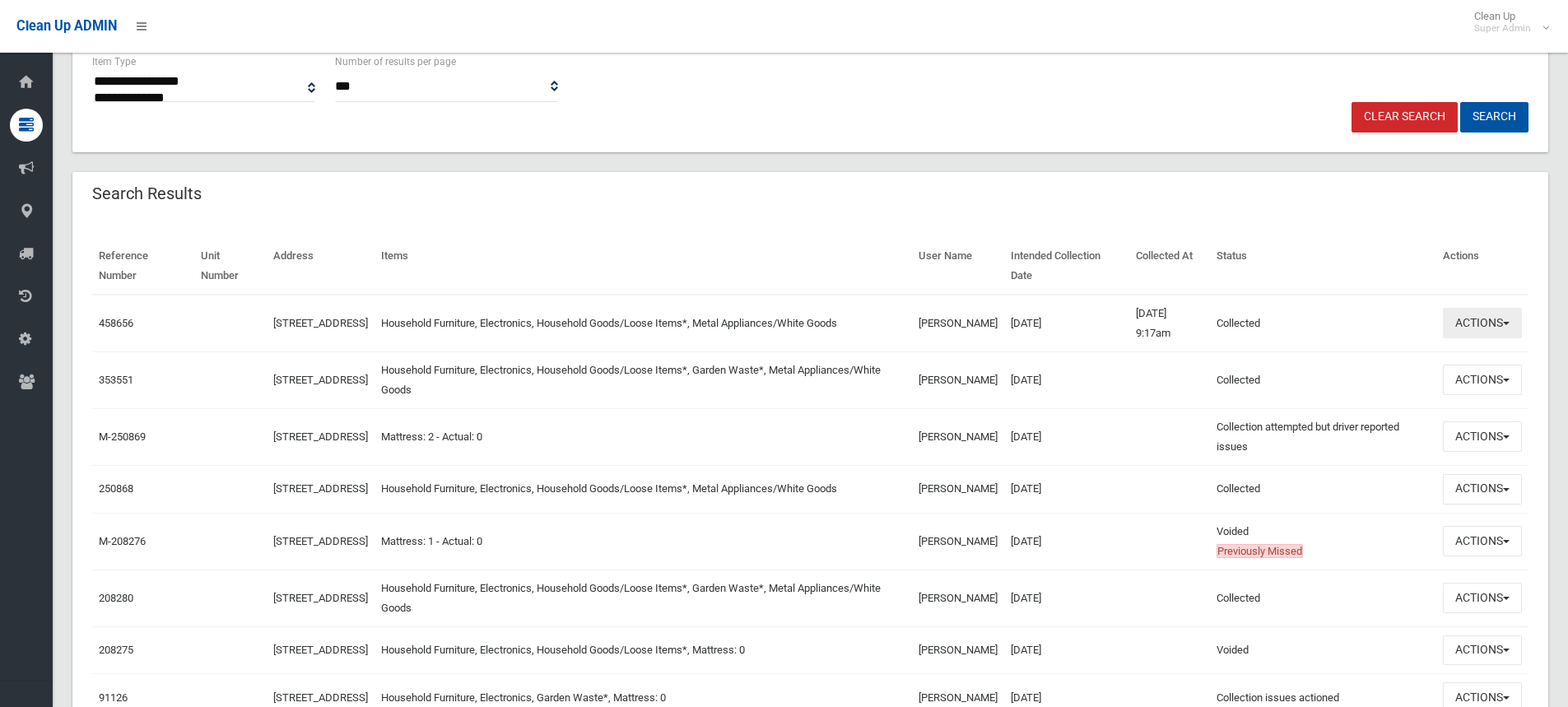
click at [1456, 322] on button "Actions" at bounding box center [1482, 323] width 79 height 31
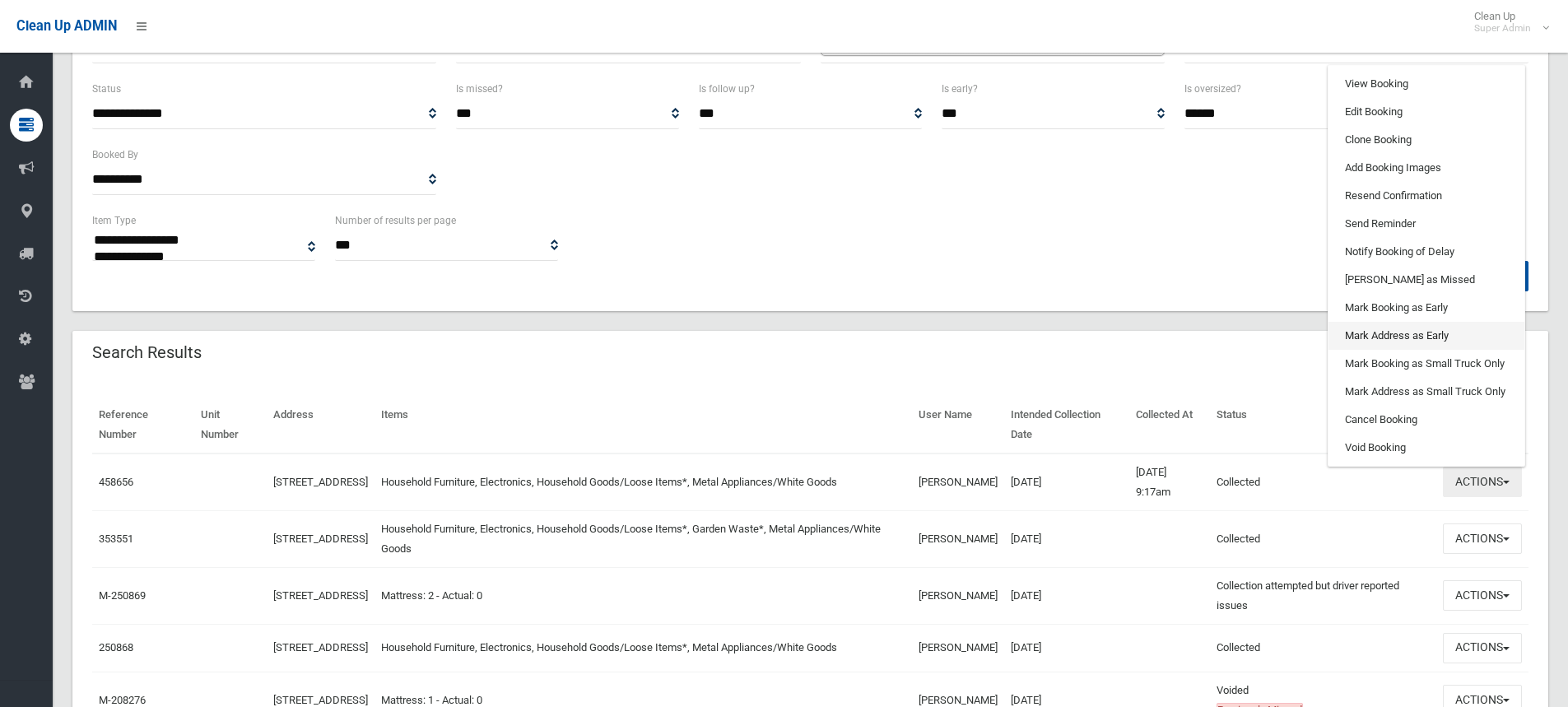
scroll to position [247, 0]
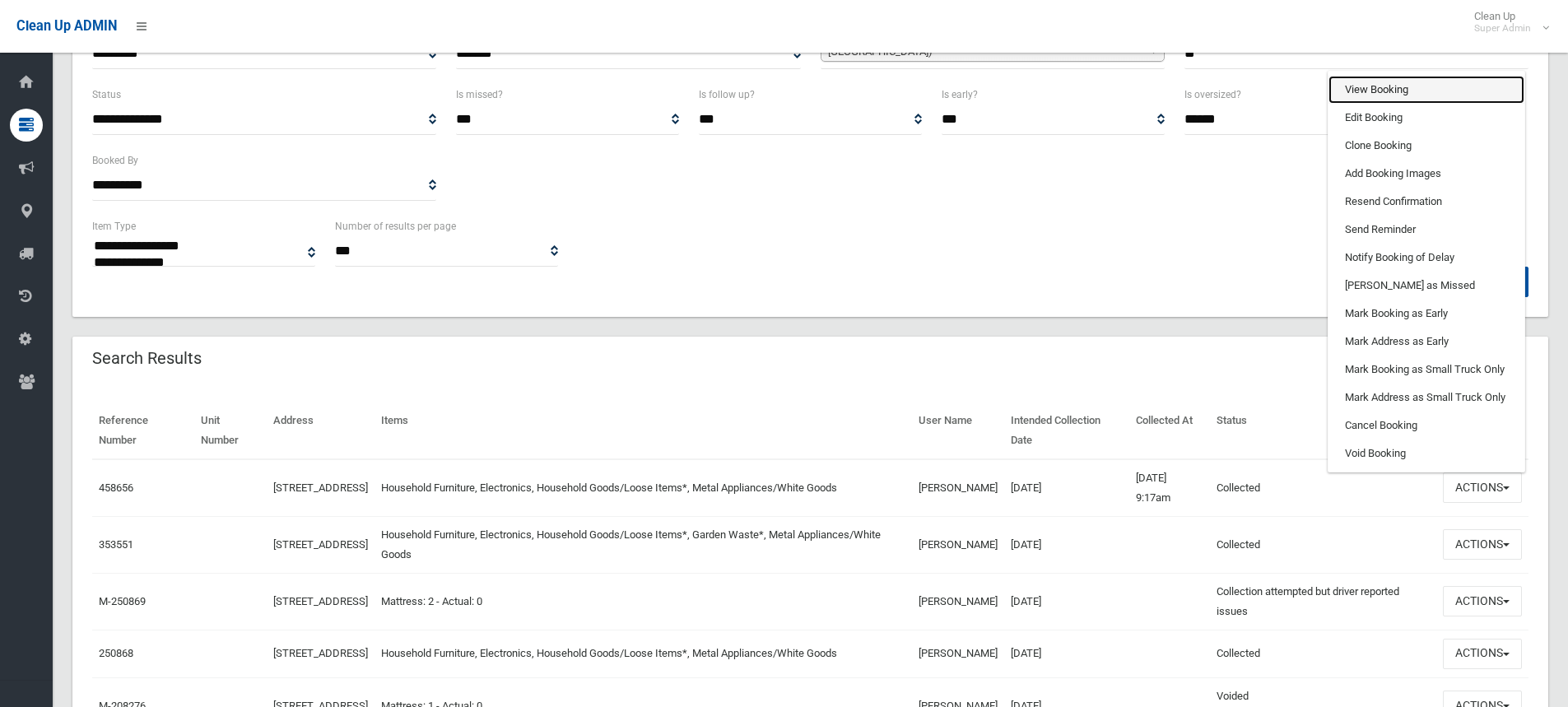
click at [1368, 92] on link "View Booking" at bounding box center [1425, 90] width 196 height 28
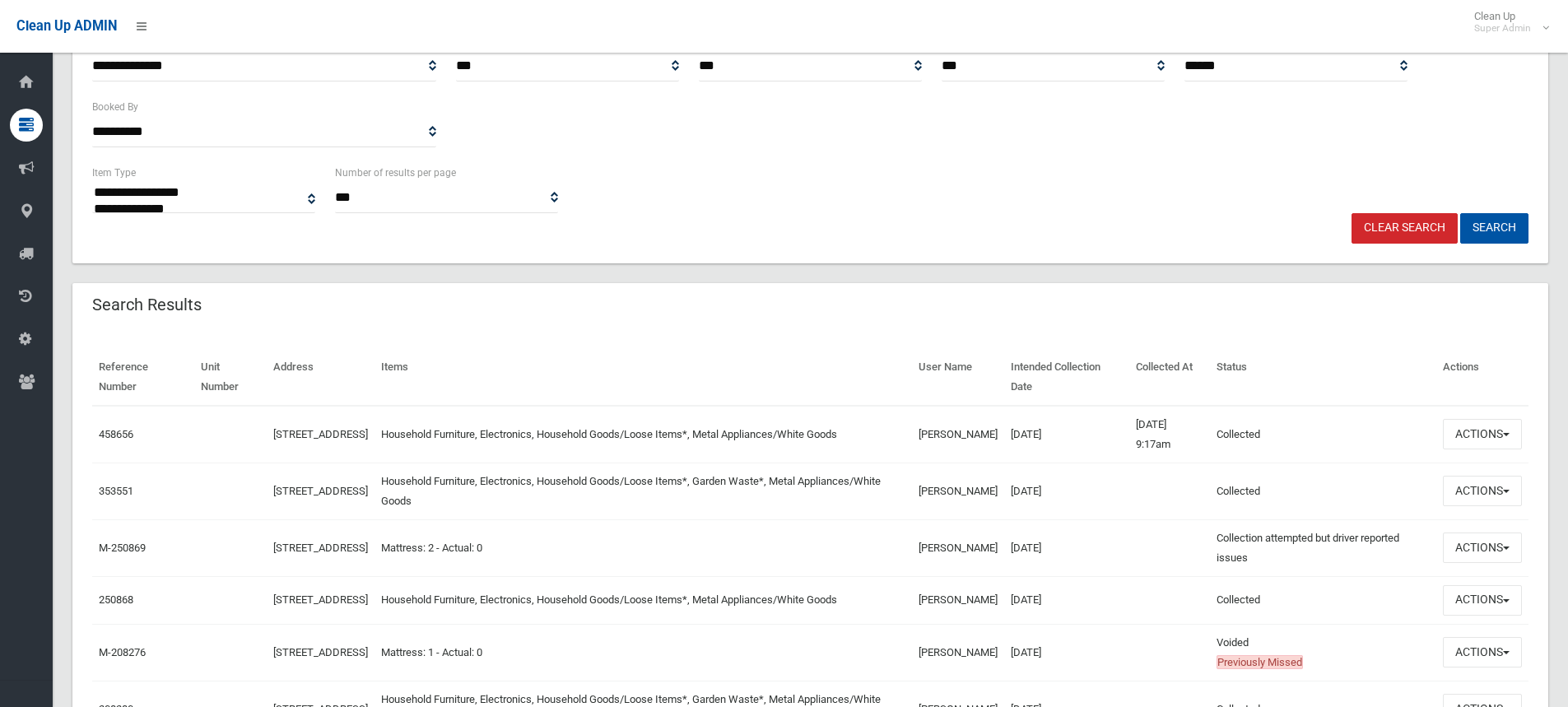
scroll to position [329, 0]
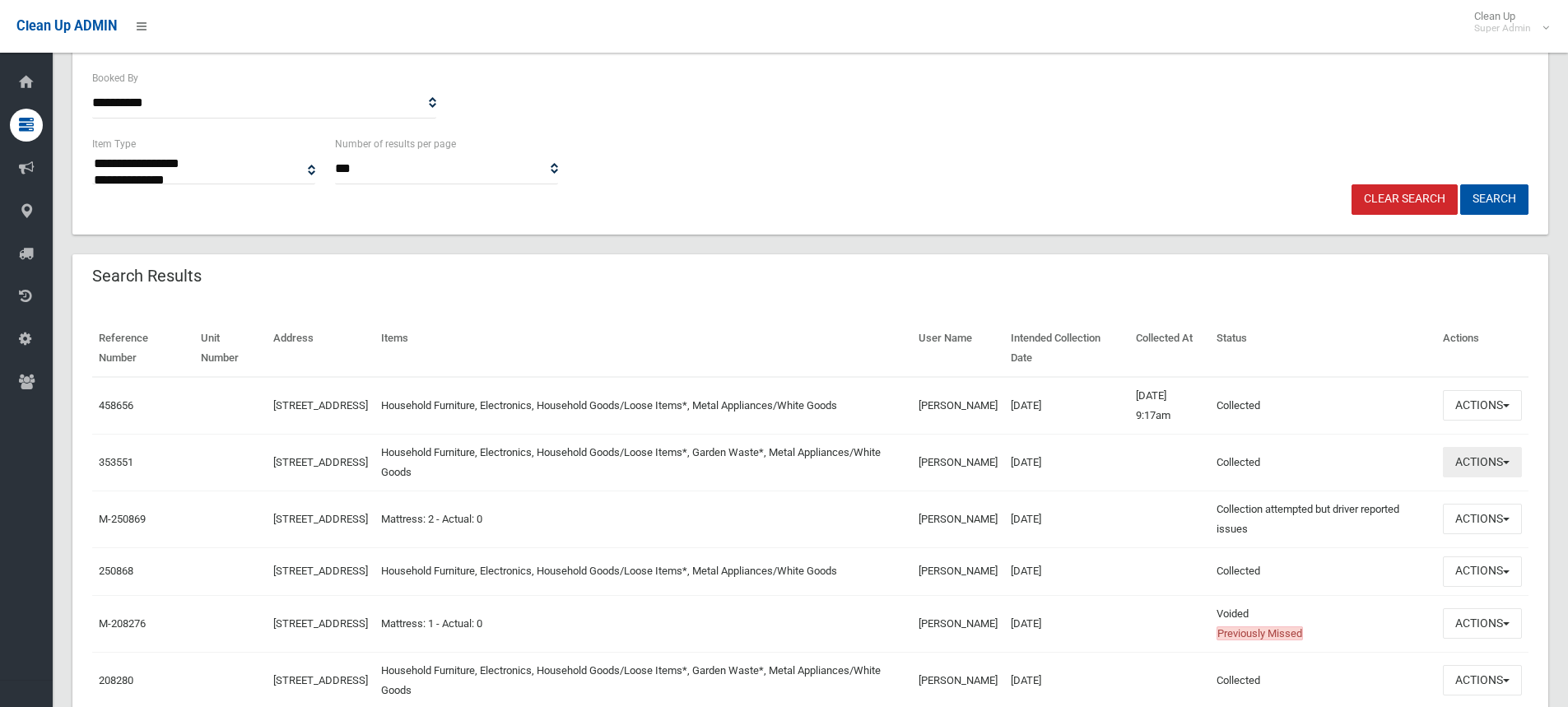
click at [1480, 451] on button "Actions" at bounding box center [1482, 462] width 79 height 31
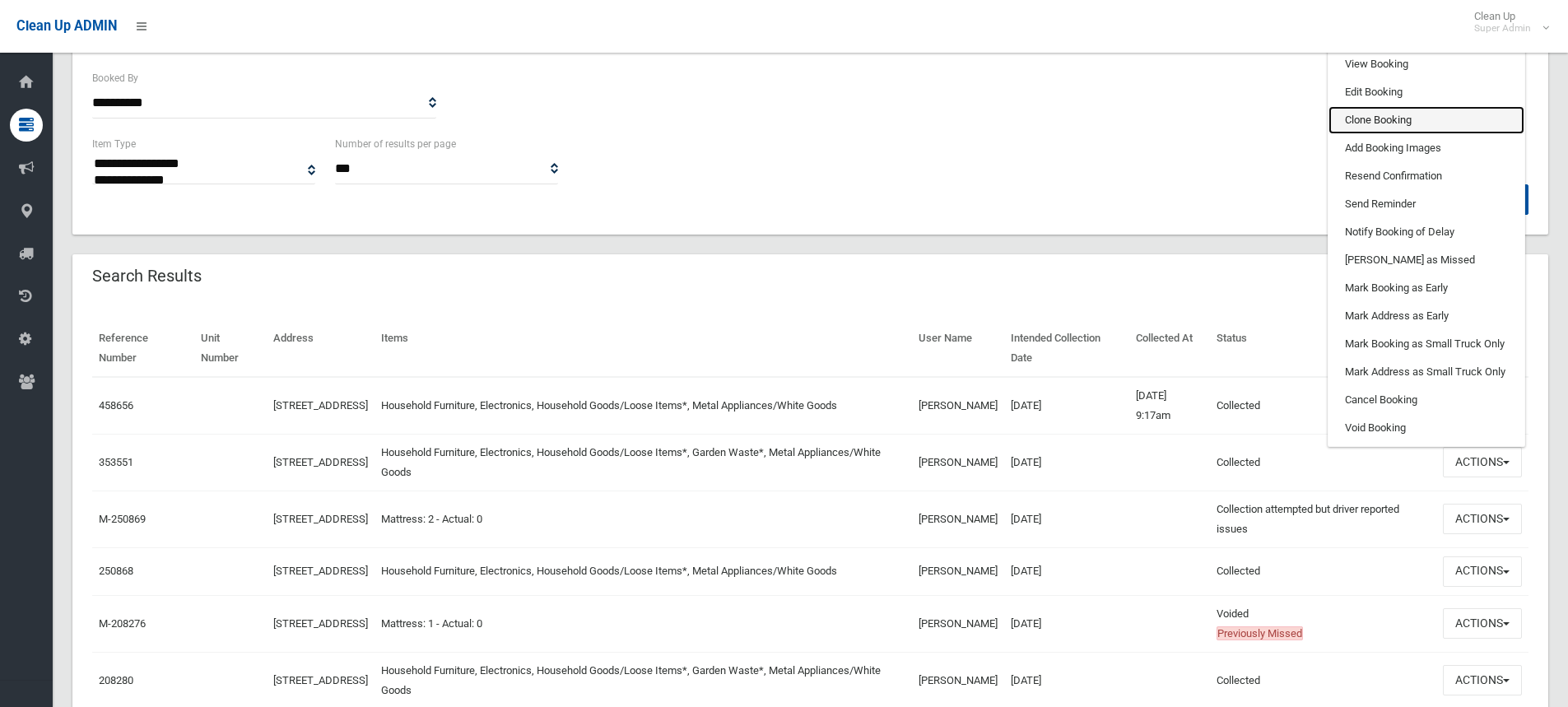
click at [1422, 121] on link "Clone Booking" at bounding box center [1425, 121] width 196 height 28
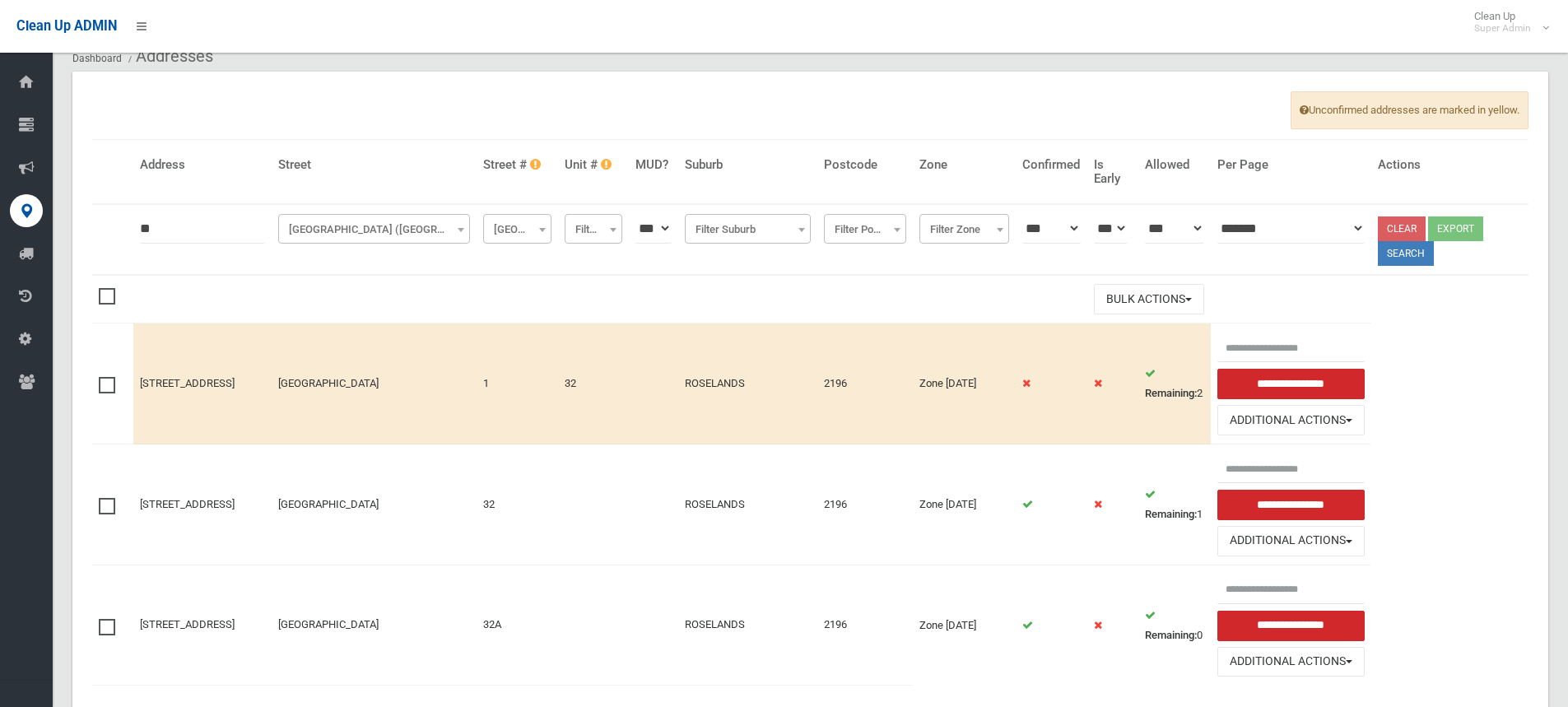
scroll to position [137, 0]
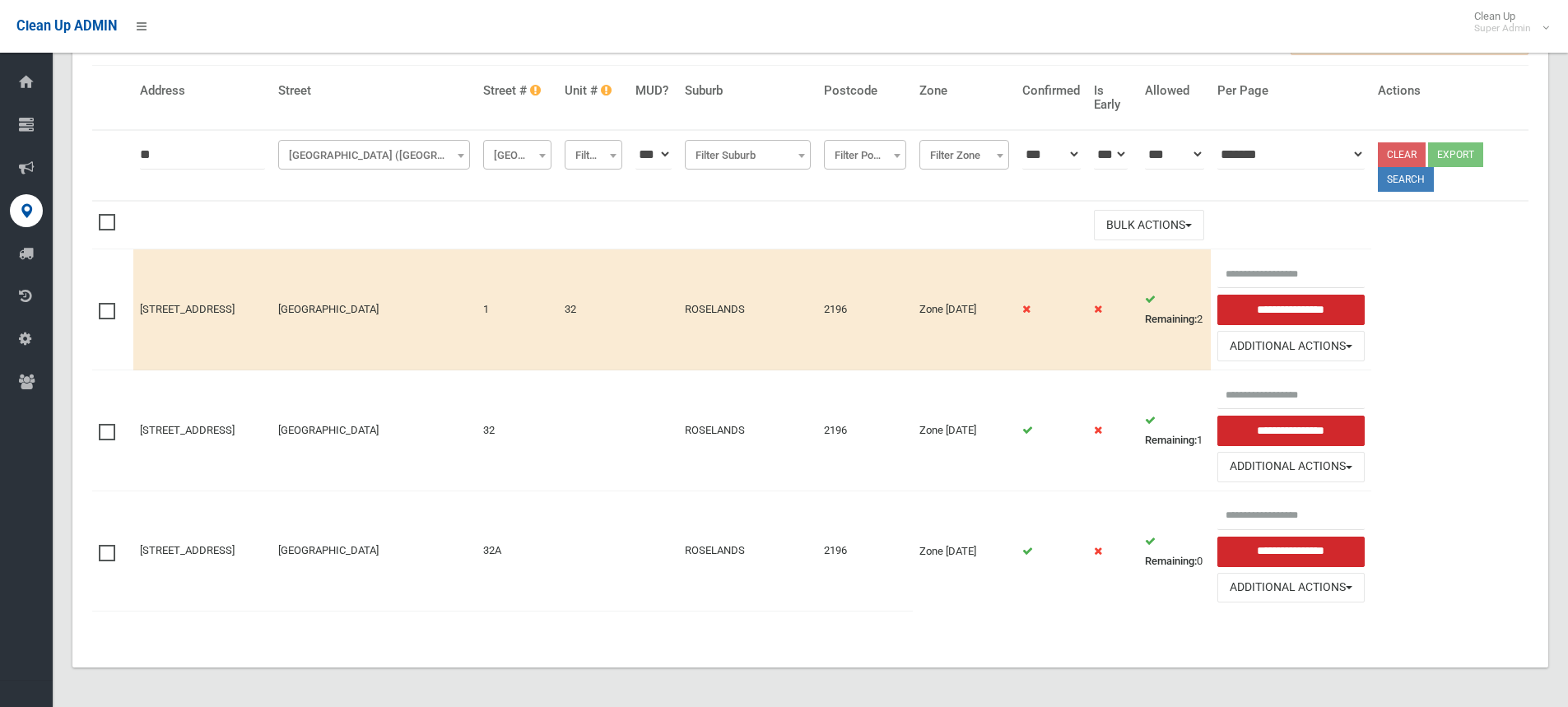
drag, startPoint x: 175, startPoint y: 158, endPoint x: 47, endPoint y: 149, distance: 128.3
click at [47, 149] on div "Addresses Add Address Dashboard Addresses Unconfirmed addresses are marked in y…" at bounding box center [784, 295] width 1568 height 824
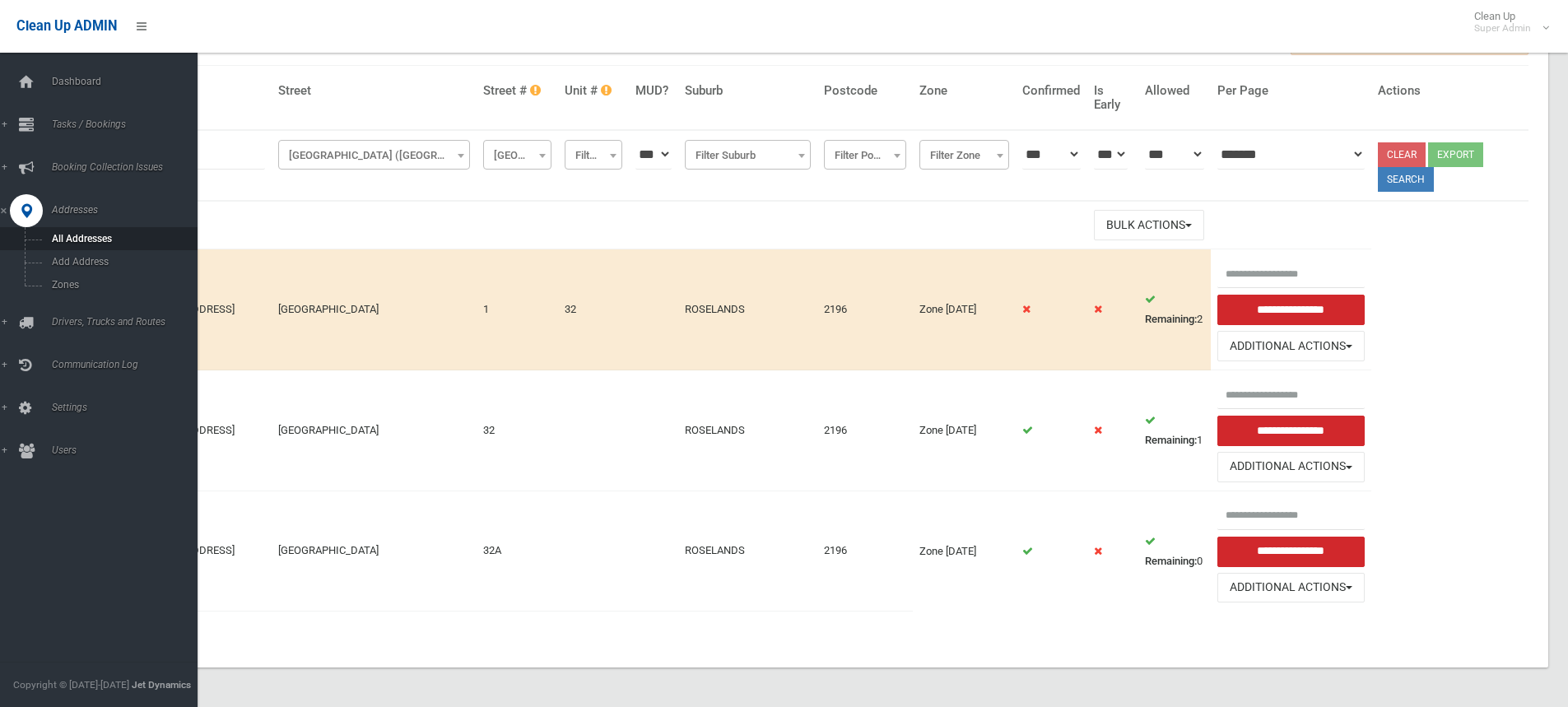
type input "**"
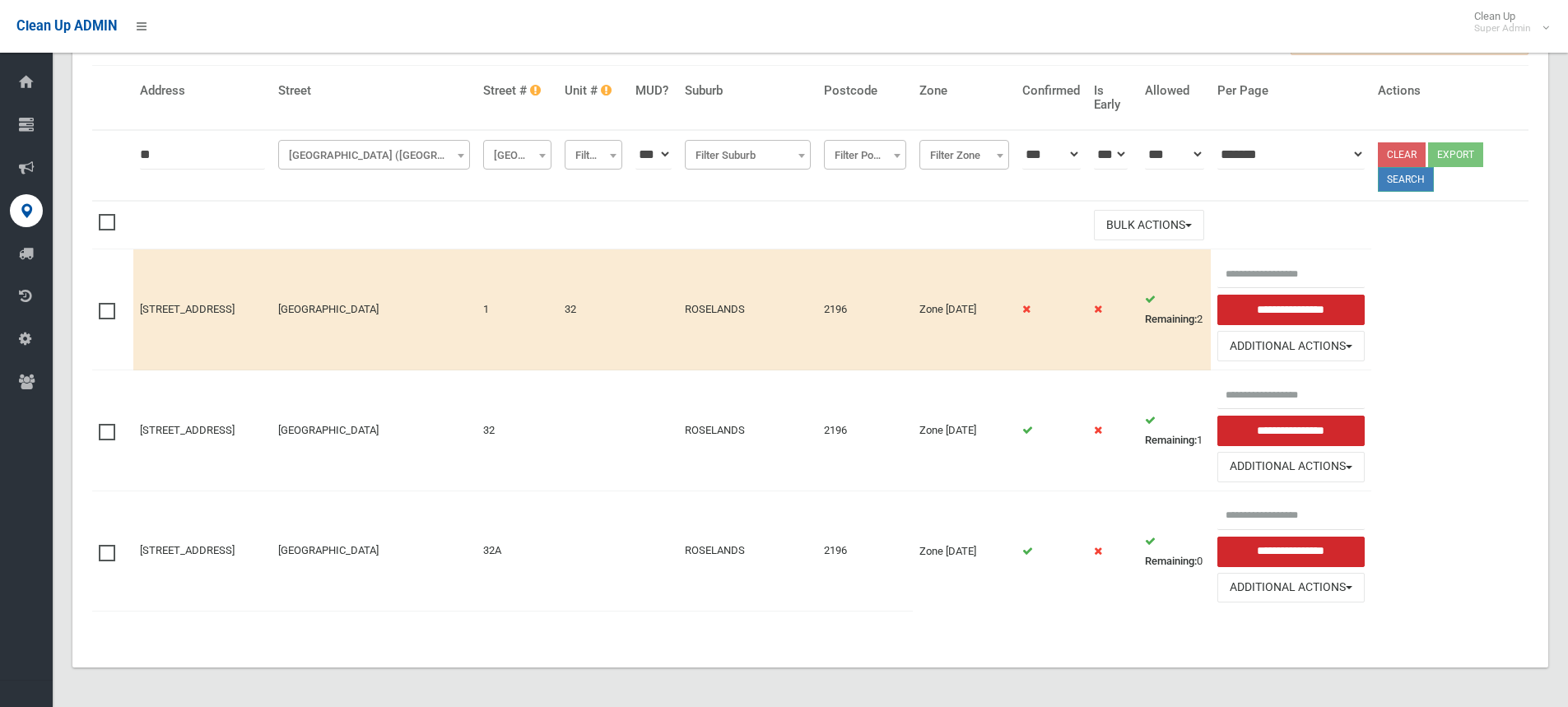
click at [1430, 182] on button "Search" at bounding box center [1405, 180] width 56 height 25
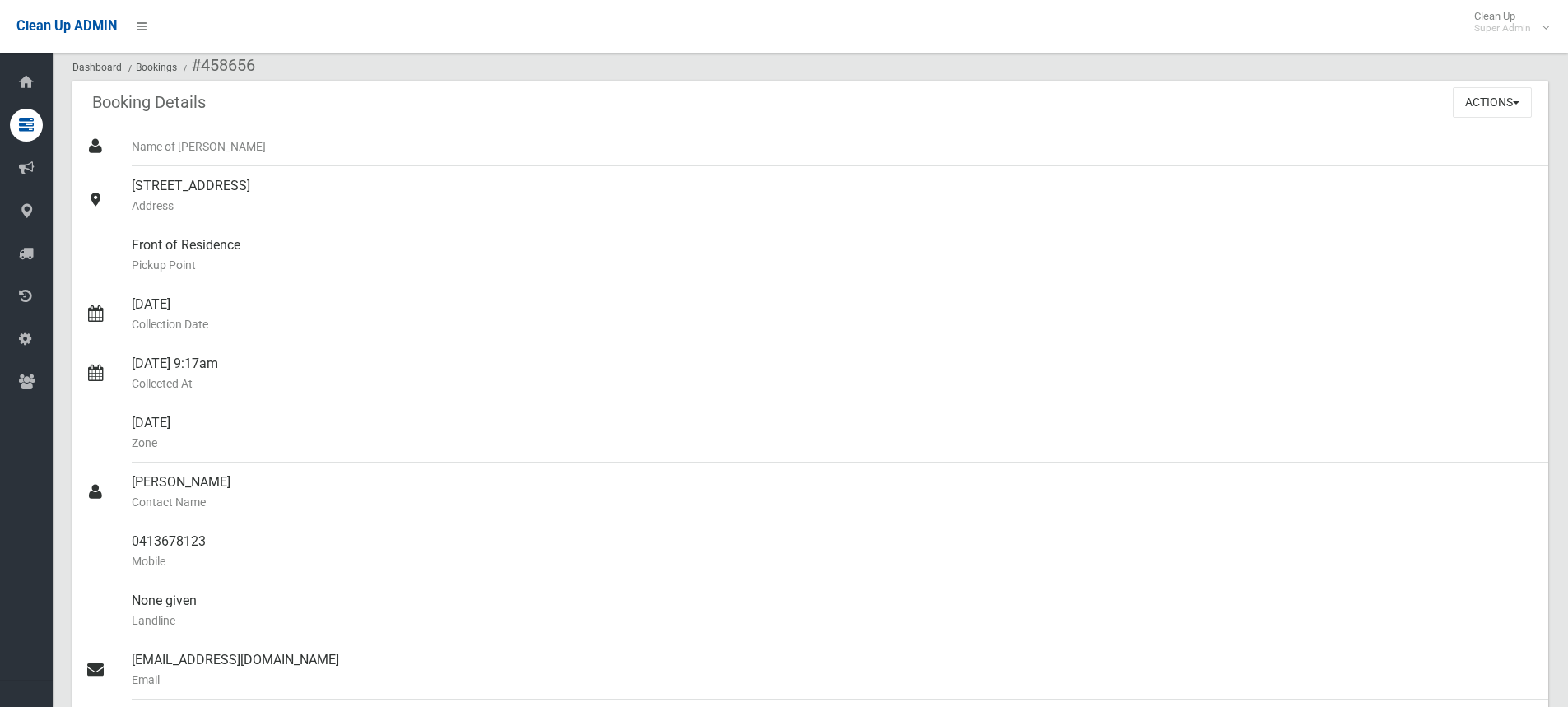
scroll to position [83, 0]
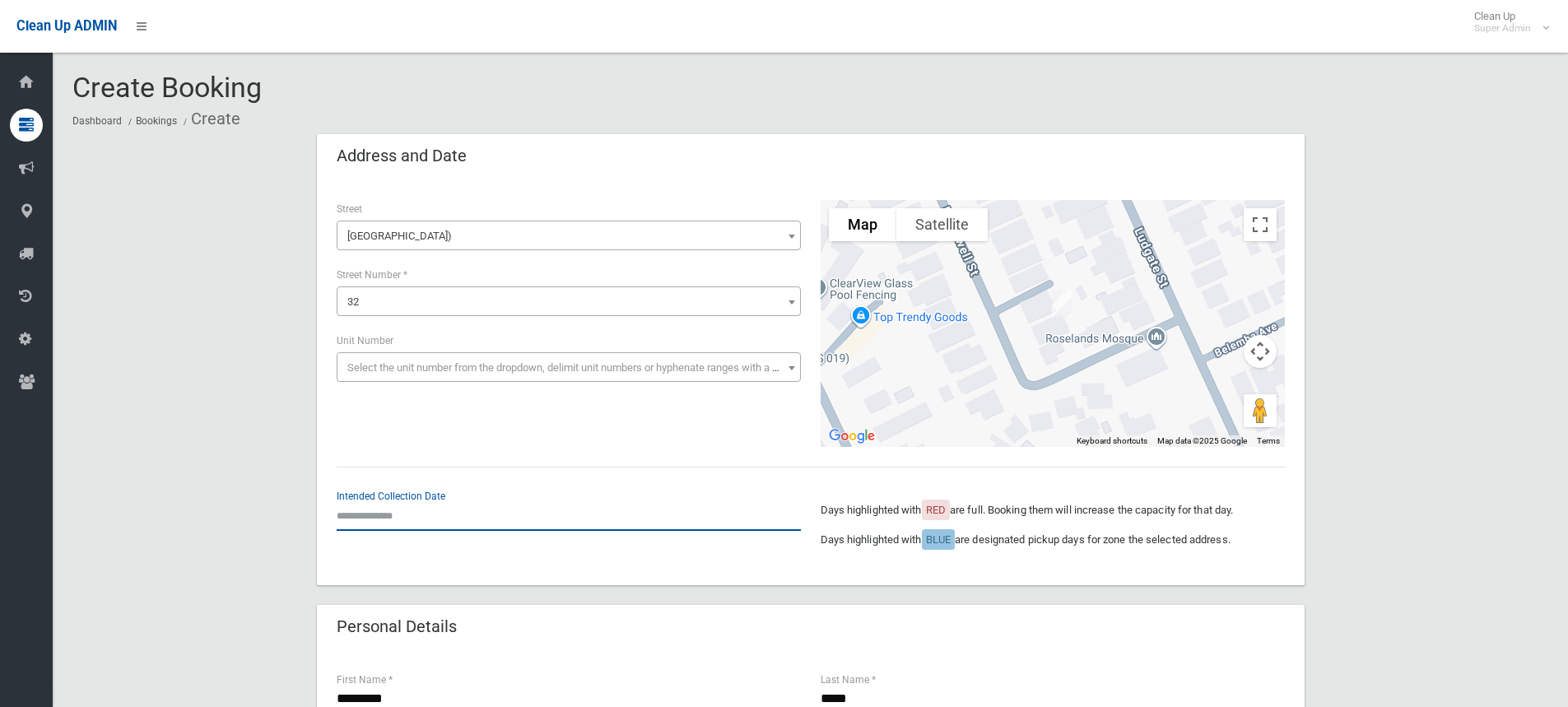
click at [399, 522] on input "text" at bounding box center [568, 516] width 464 height 31
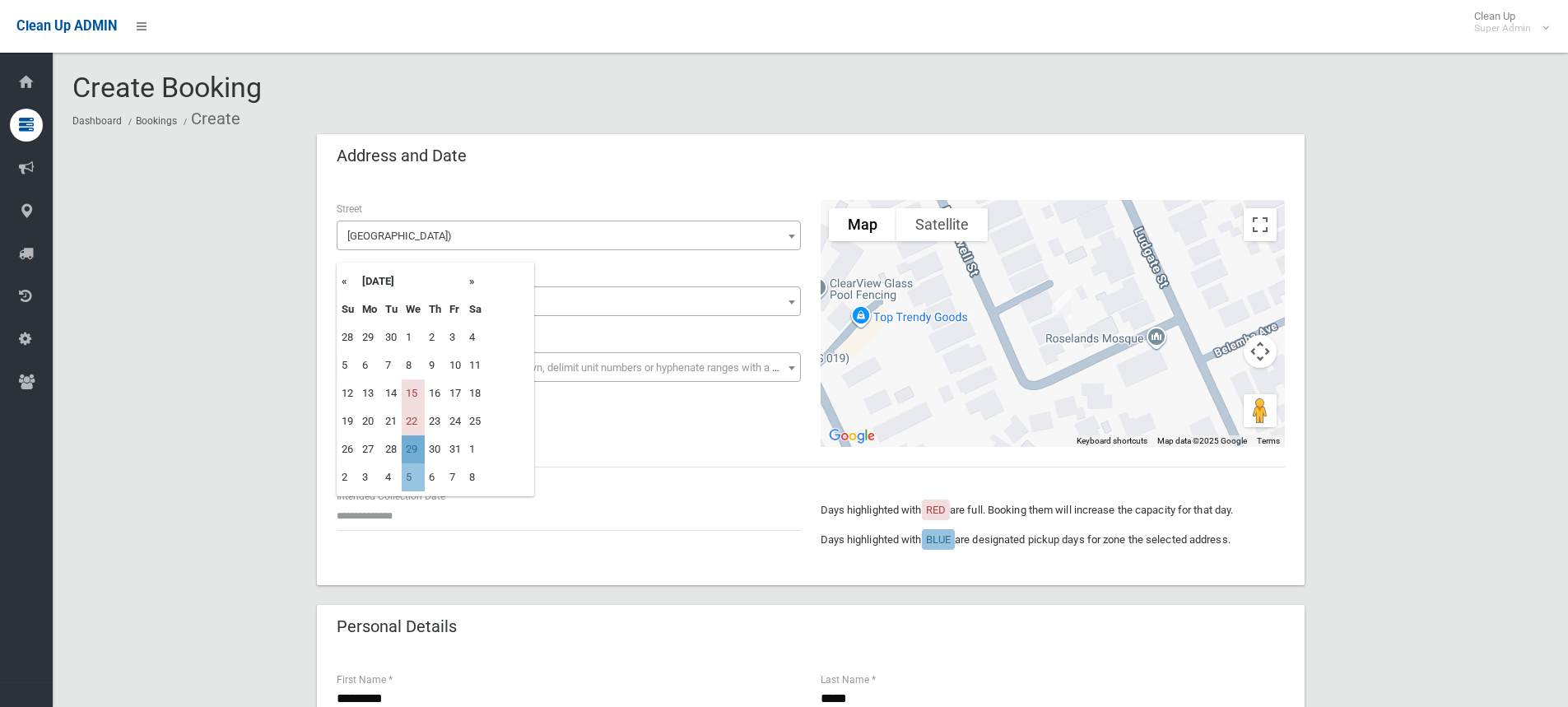
click at [413, 454] on td "29" at bounding box center [413, 450] width 23 height 28
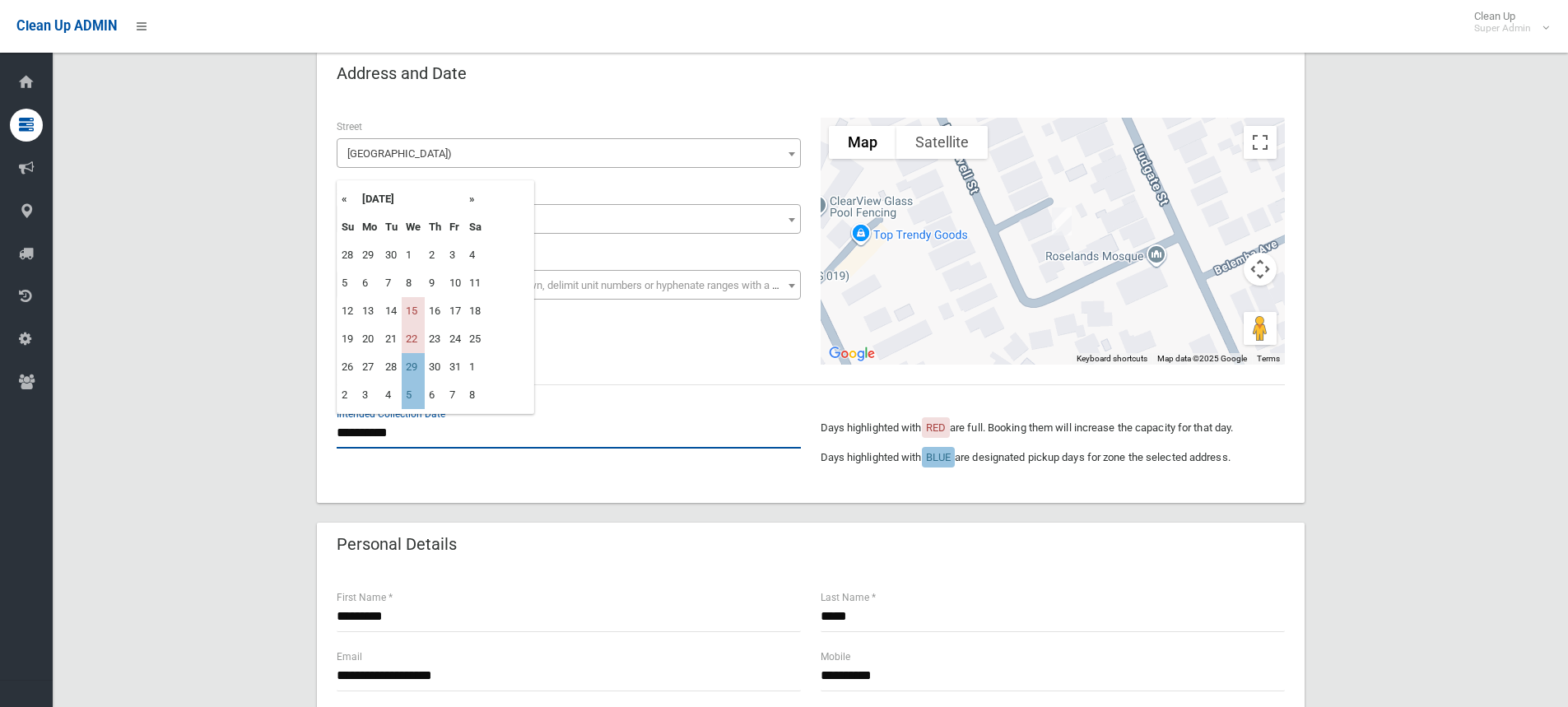
click at [405, 434] on input "**********" at bounding box center [568, 433] width 464 height 31
click at [473, 203] on th "»" at bounding box center [474, 199] width 20 height 28
click at [412, 281] on td "5" at bounding box center [413, 284] width 23 height 28
type input "**********"
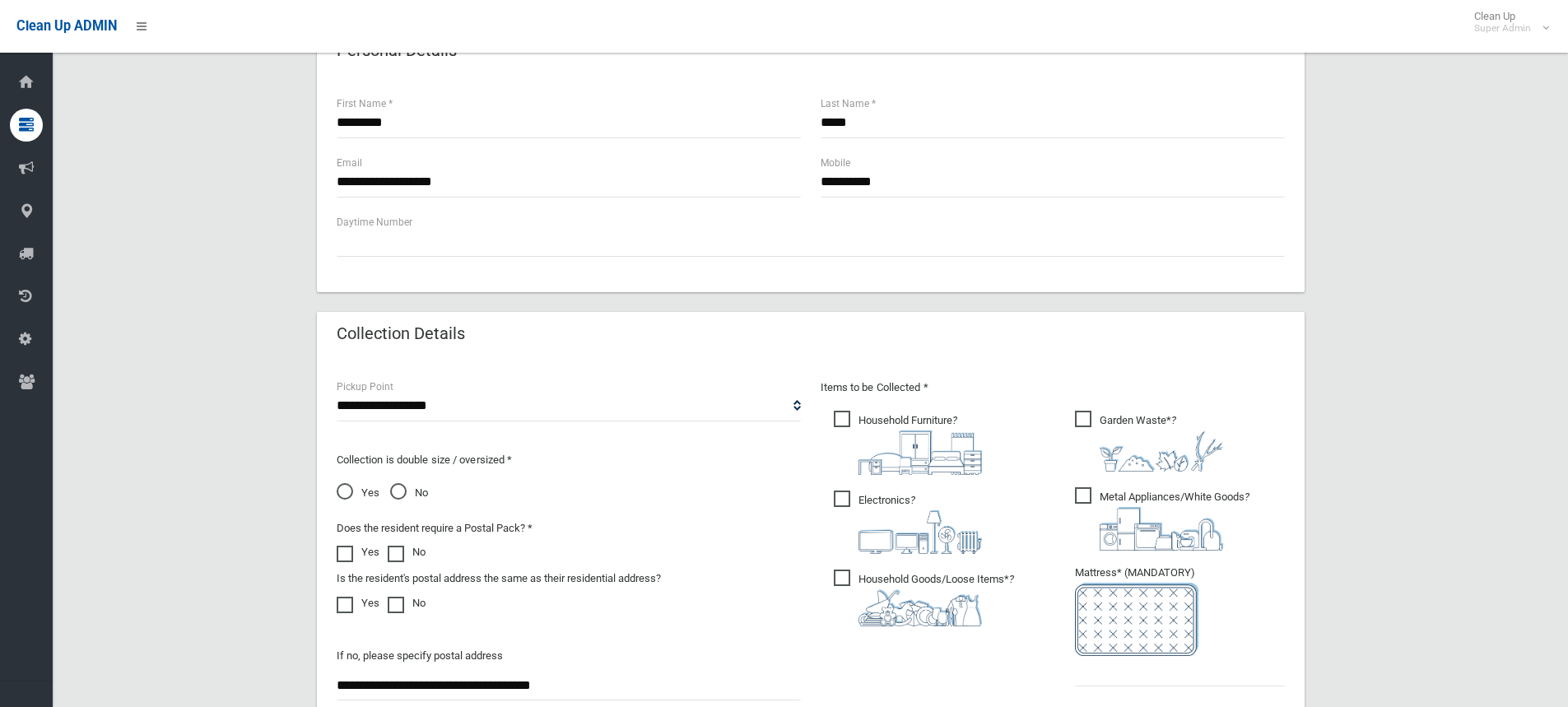
scroll to position [906, 0]
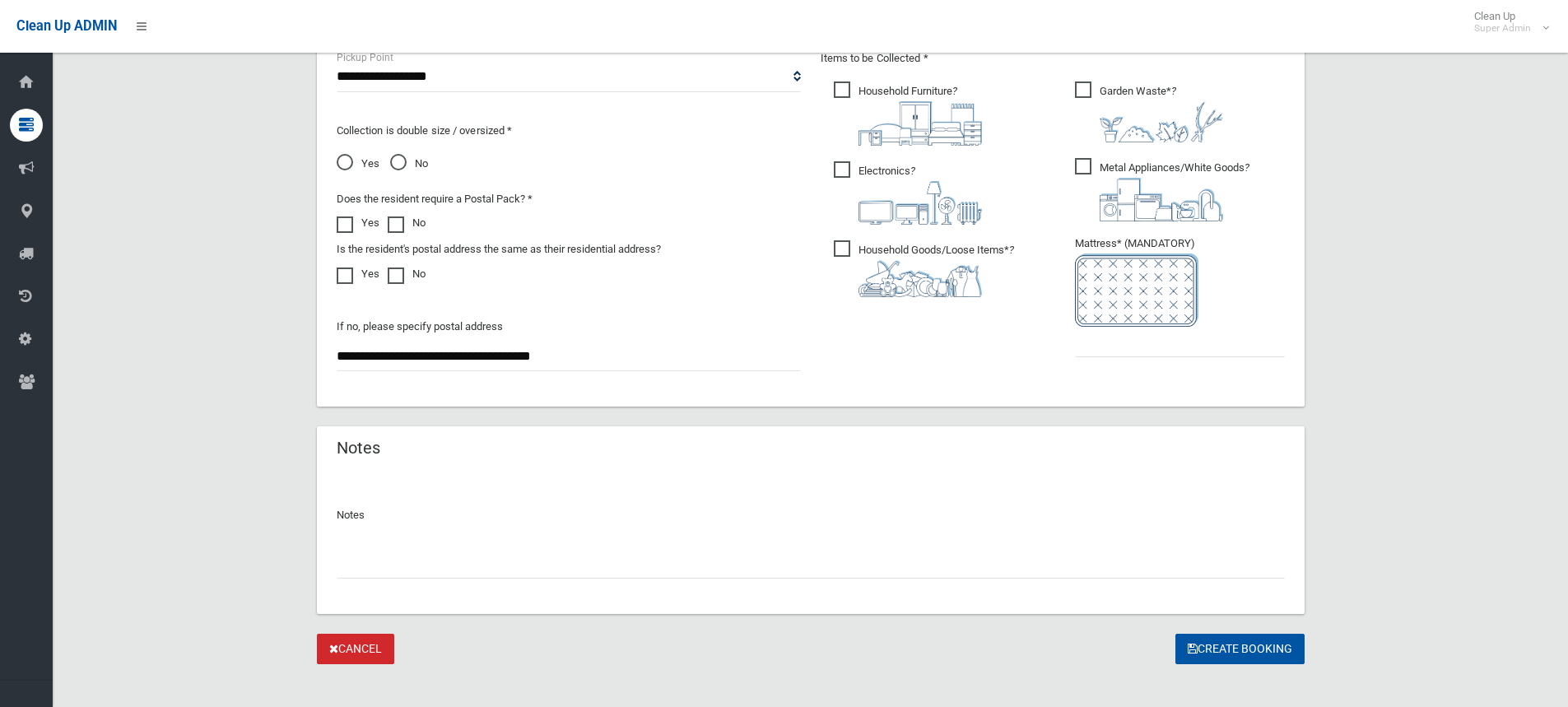
click at [430, 577] on input "text" at bounding box center [810, 563] width 948 height 31
type input "**********"
click at [1109, 352] on input "text" at bounding box center [1179, 342] width 209 height 31
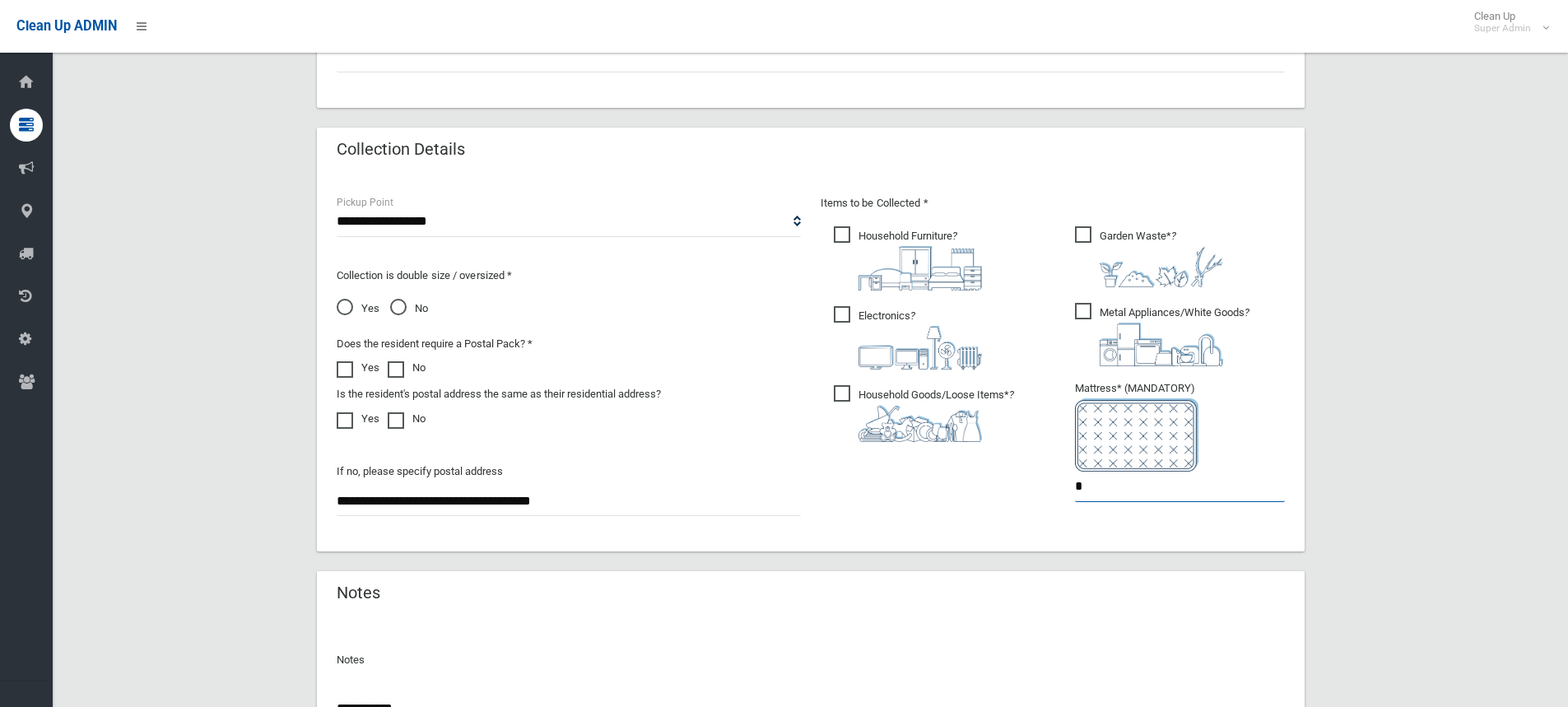
scroll to position [922, 0]
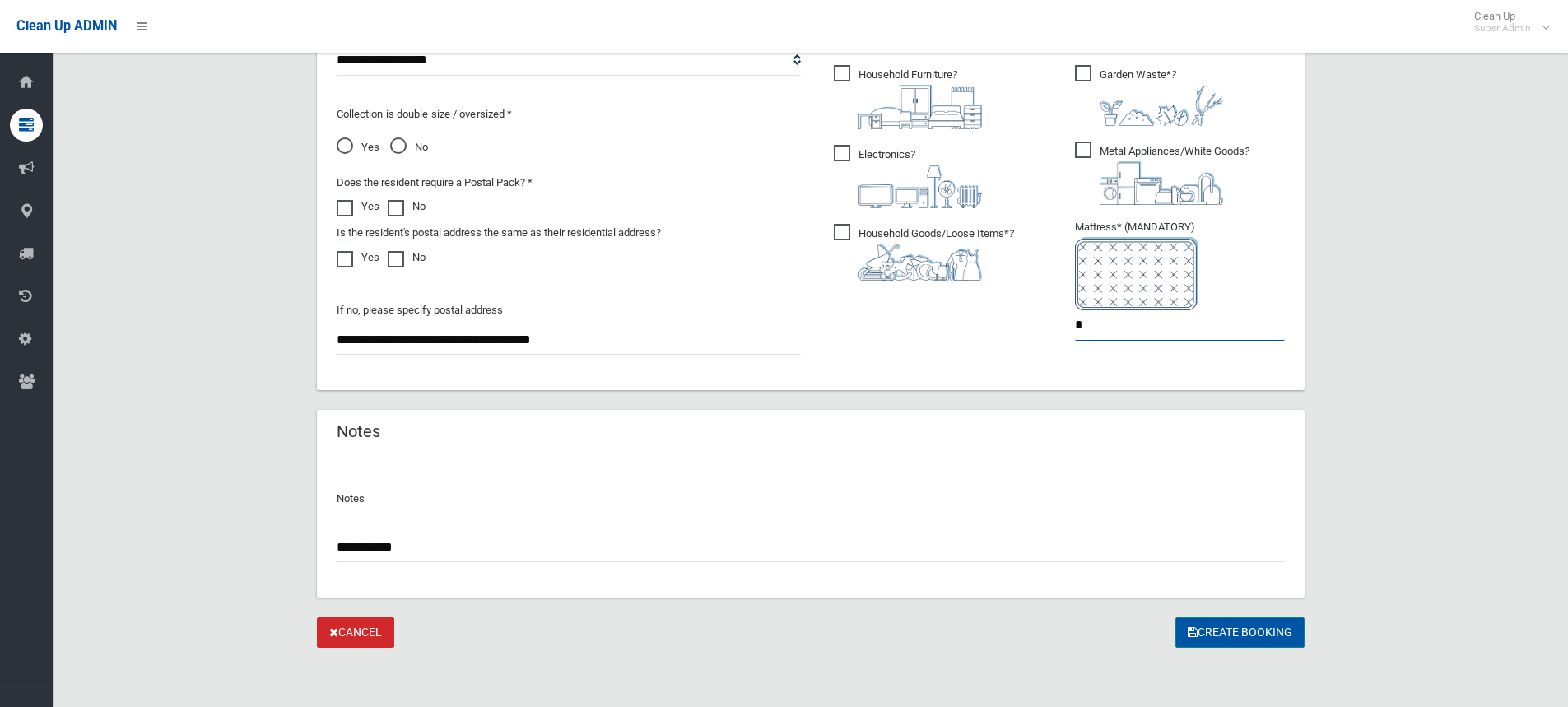
type input "*"
click at [1272, 633] on button "Create Booking" at bounding box center [1239, 632] width 129 height 31
